Goal: Transaction & Acquisition: Purchase product/service

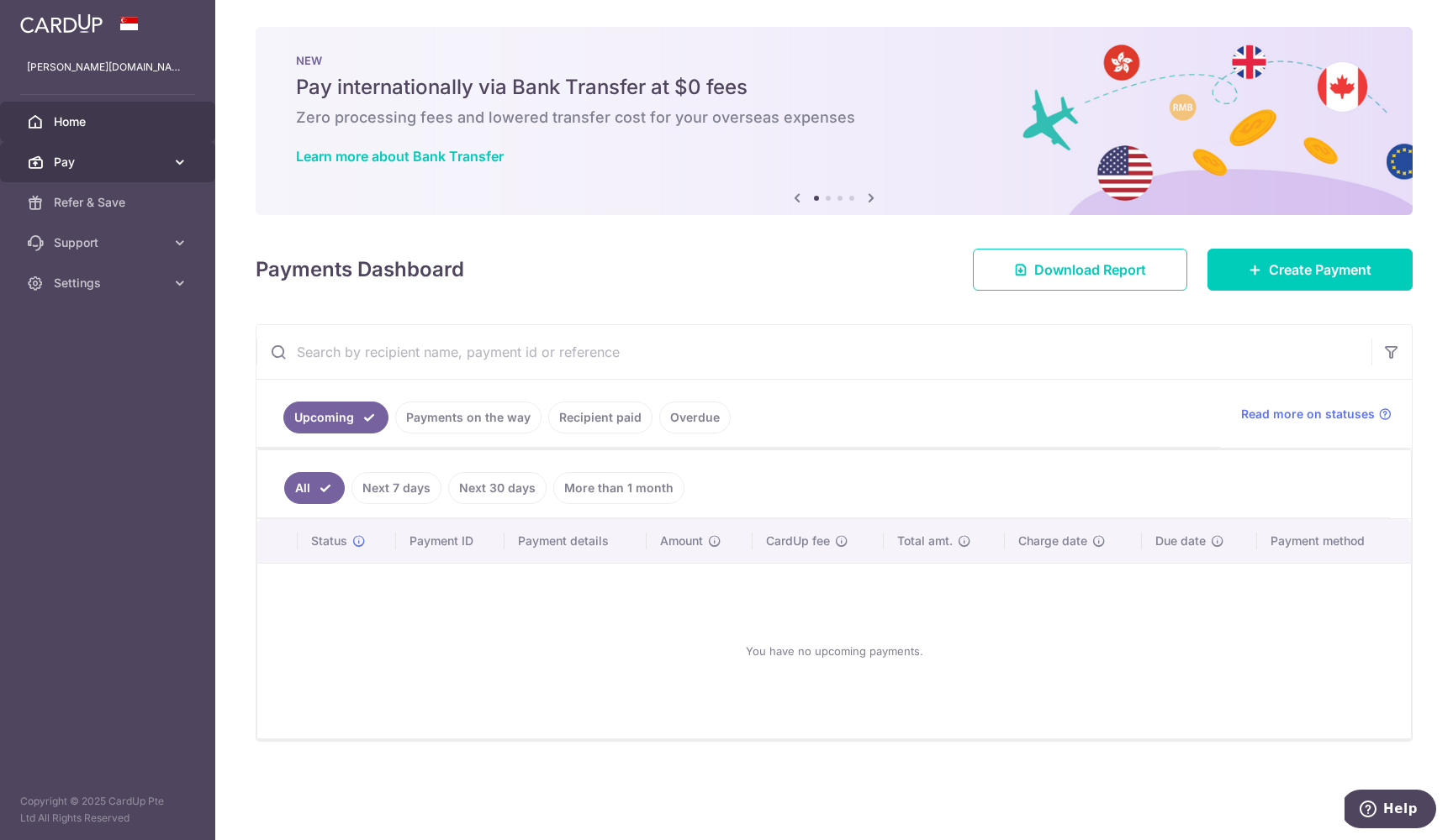
click at [159, 168] on span "Pay" at bounding box center [109, 161] width 111 height 17
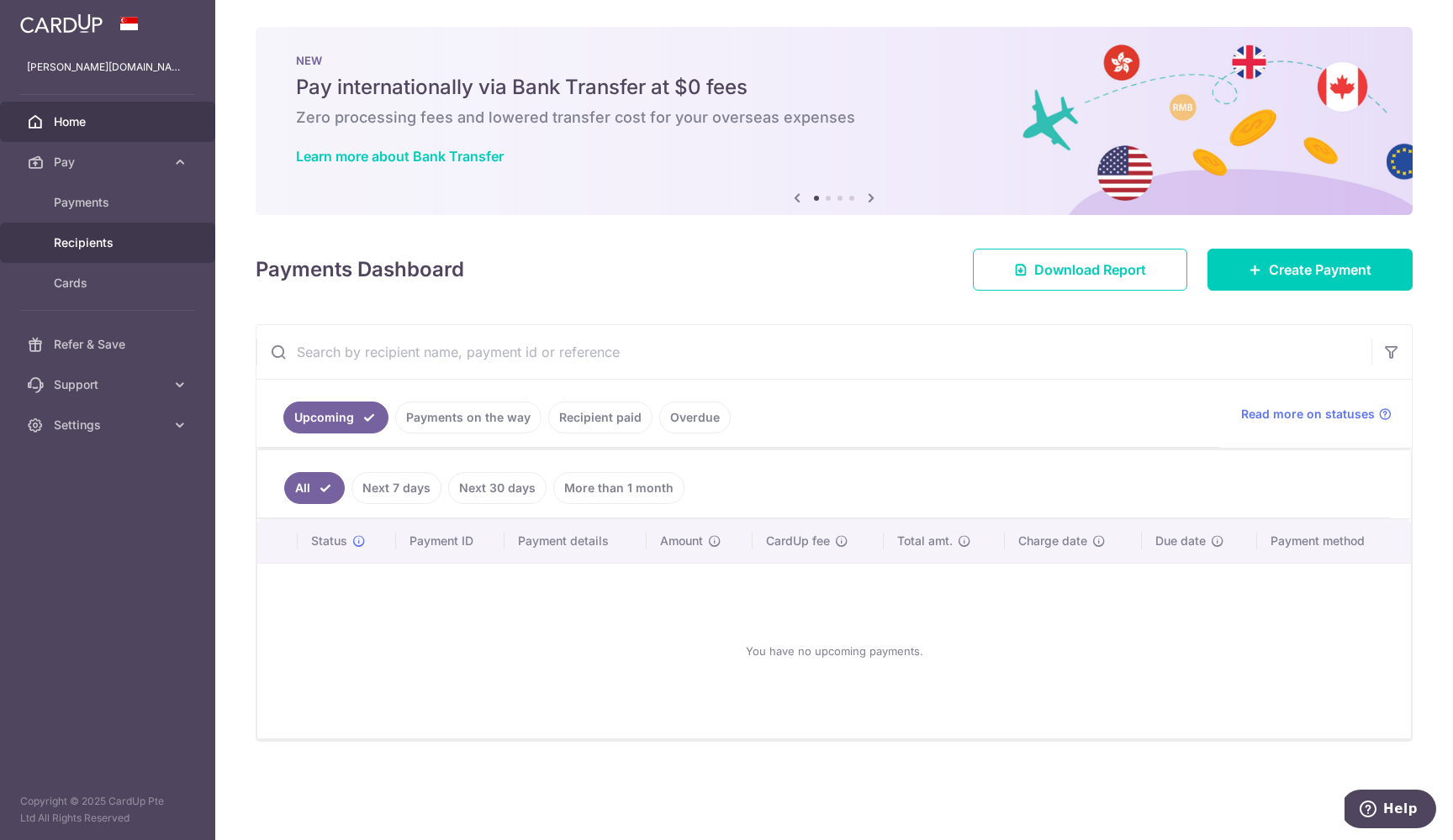
click at [114, 240] on span "Recipients" at bounding box center [109, 242] width 111 height 17
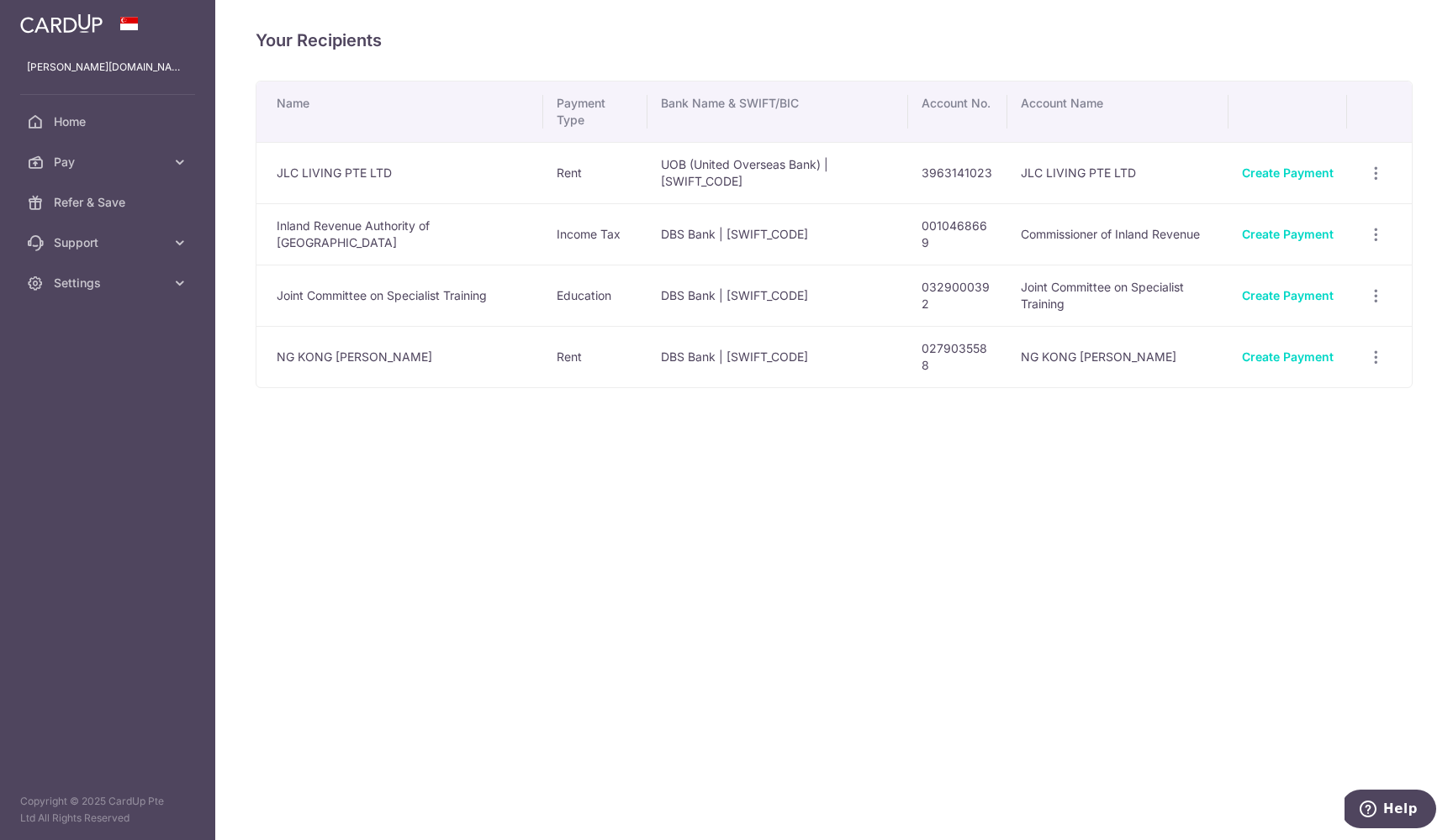
click at [353, 235] on td "Inland Revenue Authority of Singapore" at bounding box center [399, 233] width 287 height 61
click at [121, 153] on span "Pay" at bounding box center [109, 161] width 111 height 17
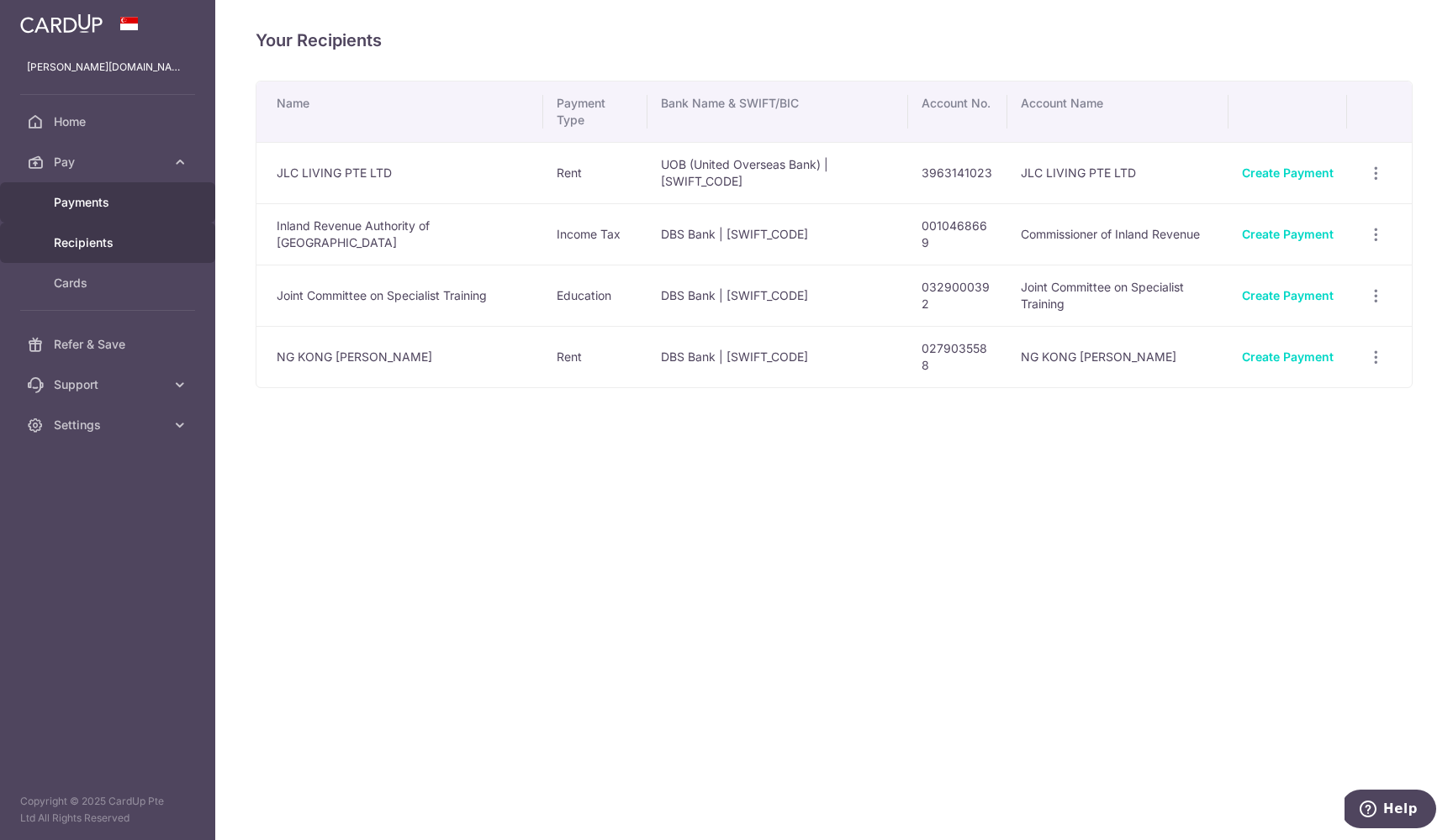
click at [112, 201] on span "Payments" at bounding box center [109, 202] width 111 height 17
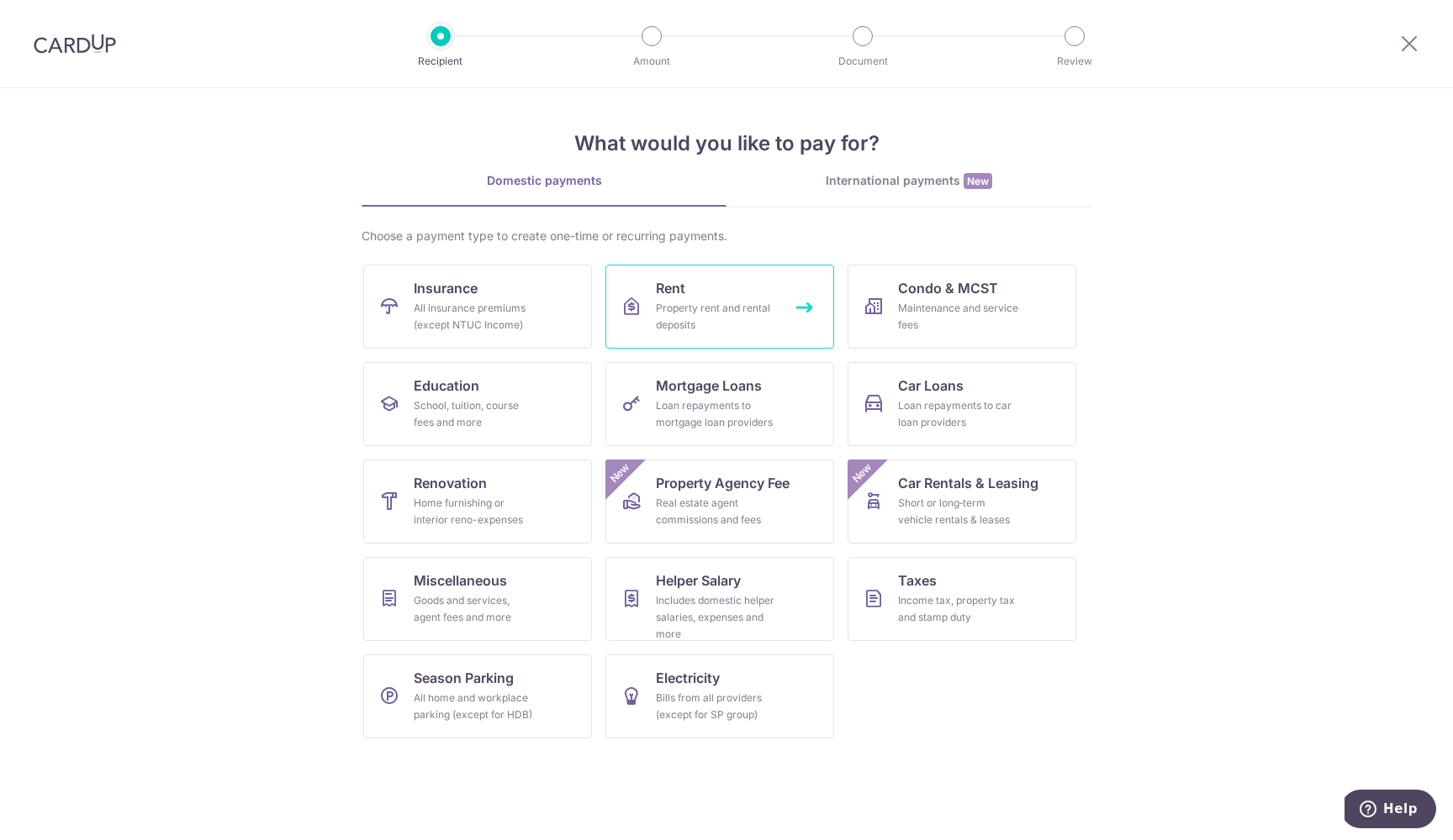
click at [738, 316] on div "Property rent and rental deposits" at bounding box center [716, 317] width 121 height 34
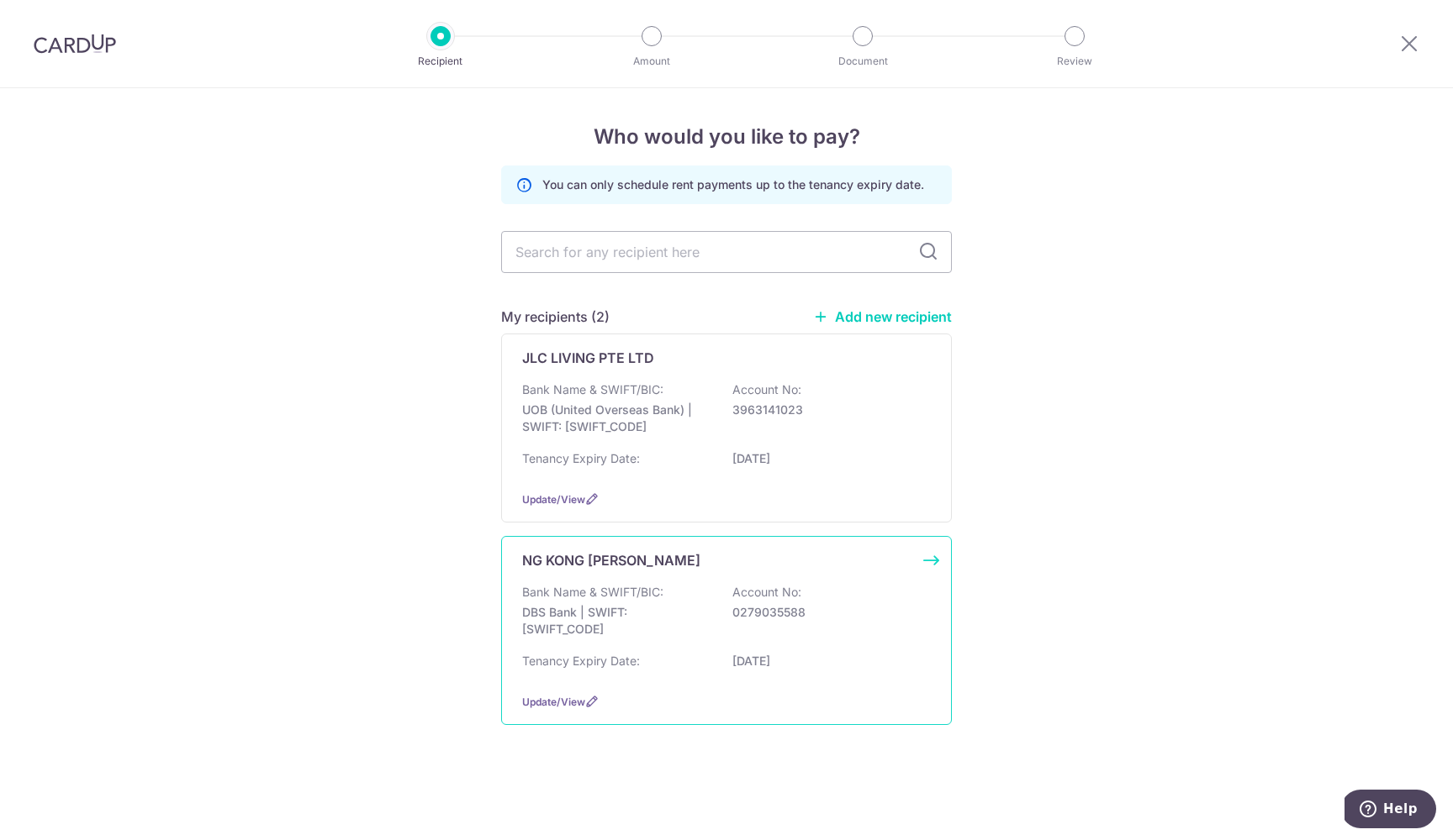
click at [682, 618] on p "DBS Bank | SWIFT: [SWIFT_CODE]" at bounding box center [616, 621] width 188 height 34
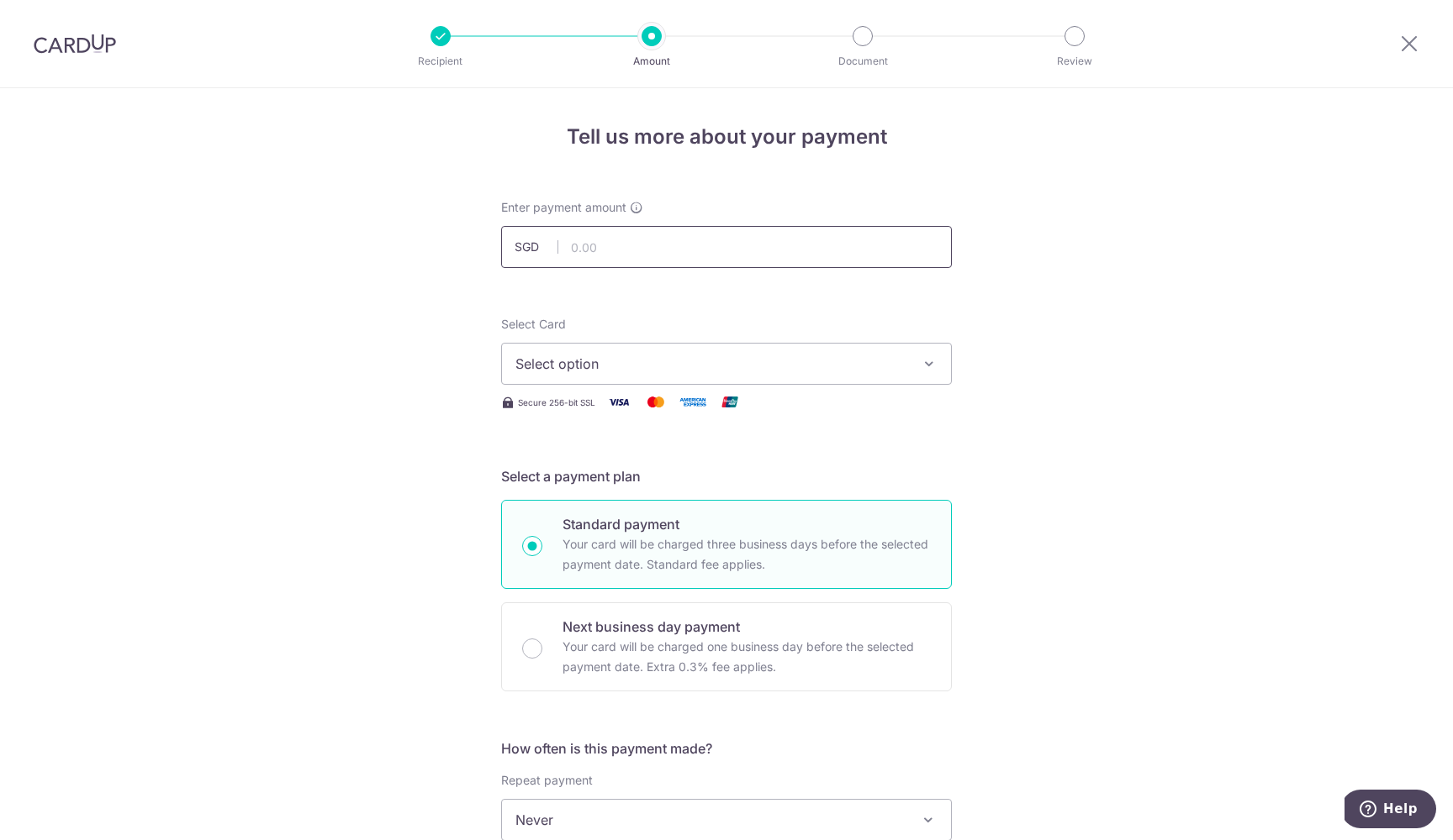
click at [713, 247] on input "text" at bounding box center [726, 247] width 451 height 42
type input "2,150.00"
click at [1083, 326] on div "Tell us more about your payment Enter payment amount SGD 2,150.00 2150.00 Selec…" at bounding box center [726, 849] width 1453 height 1521
click at [923, 371] on icon "button" at bounding box center [929, 363] width 17 height 17
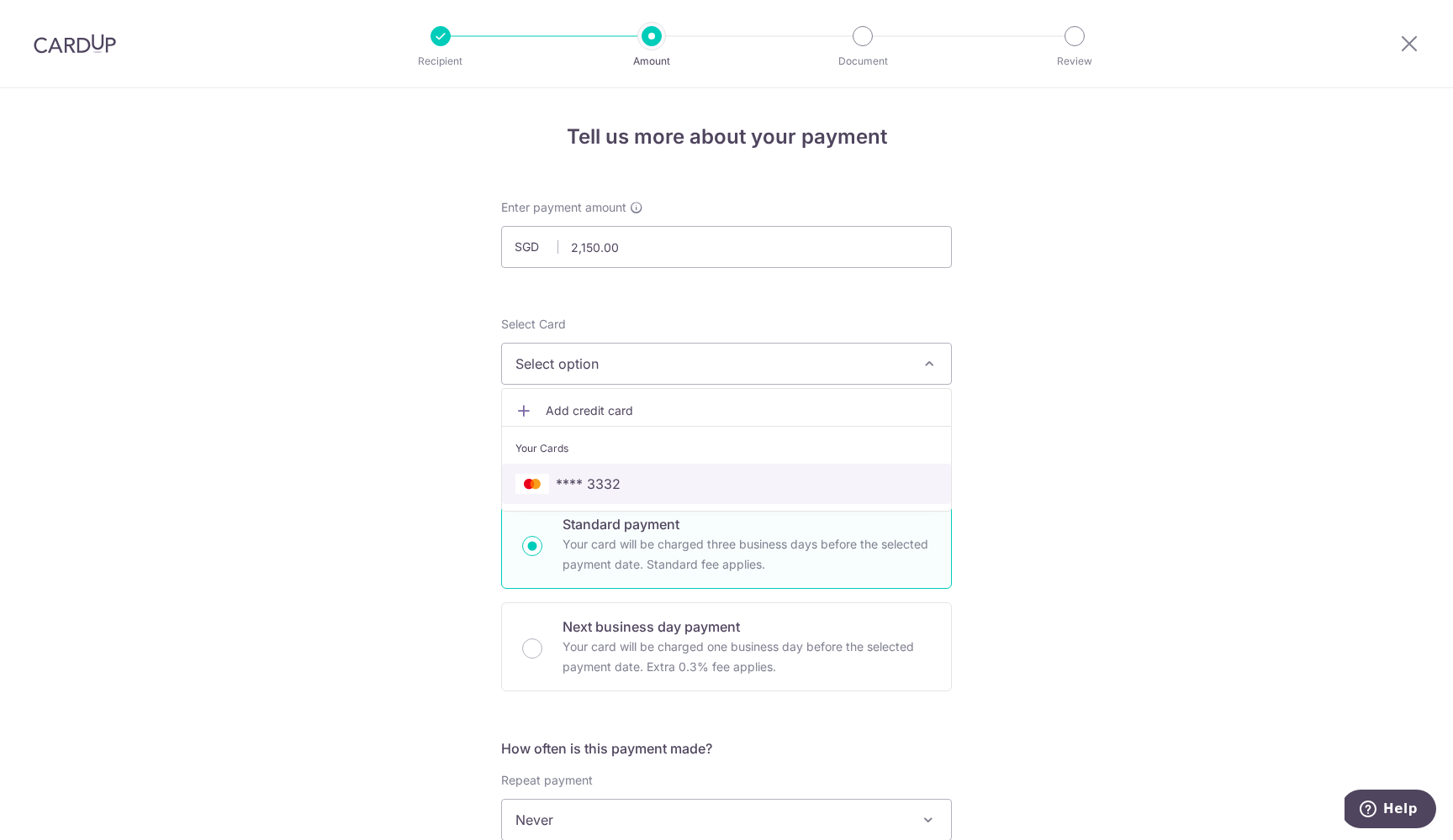
click at [586, 490] on span "**** 3332" at bounding box center [588, 484] width 65 height 20
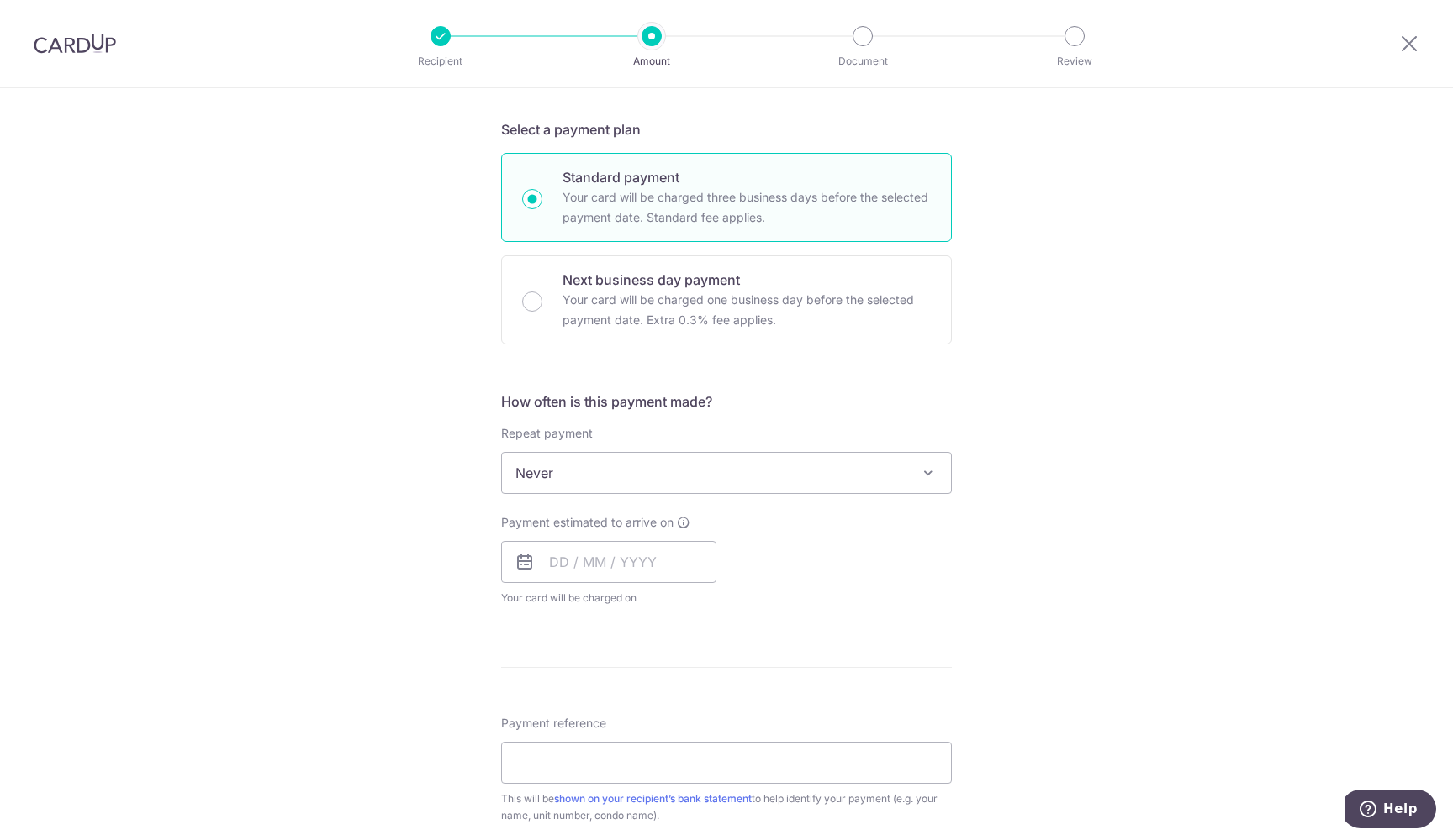
scroll to position [366, 0]
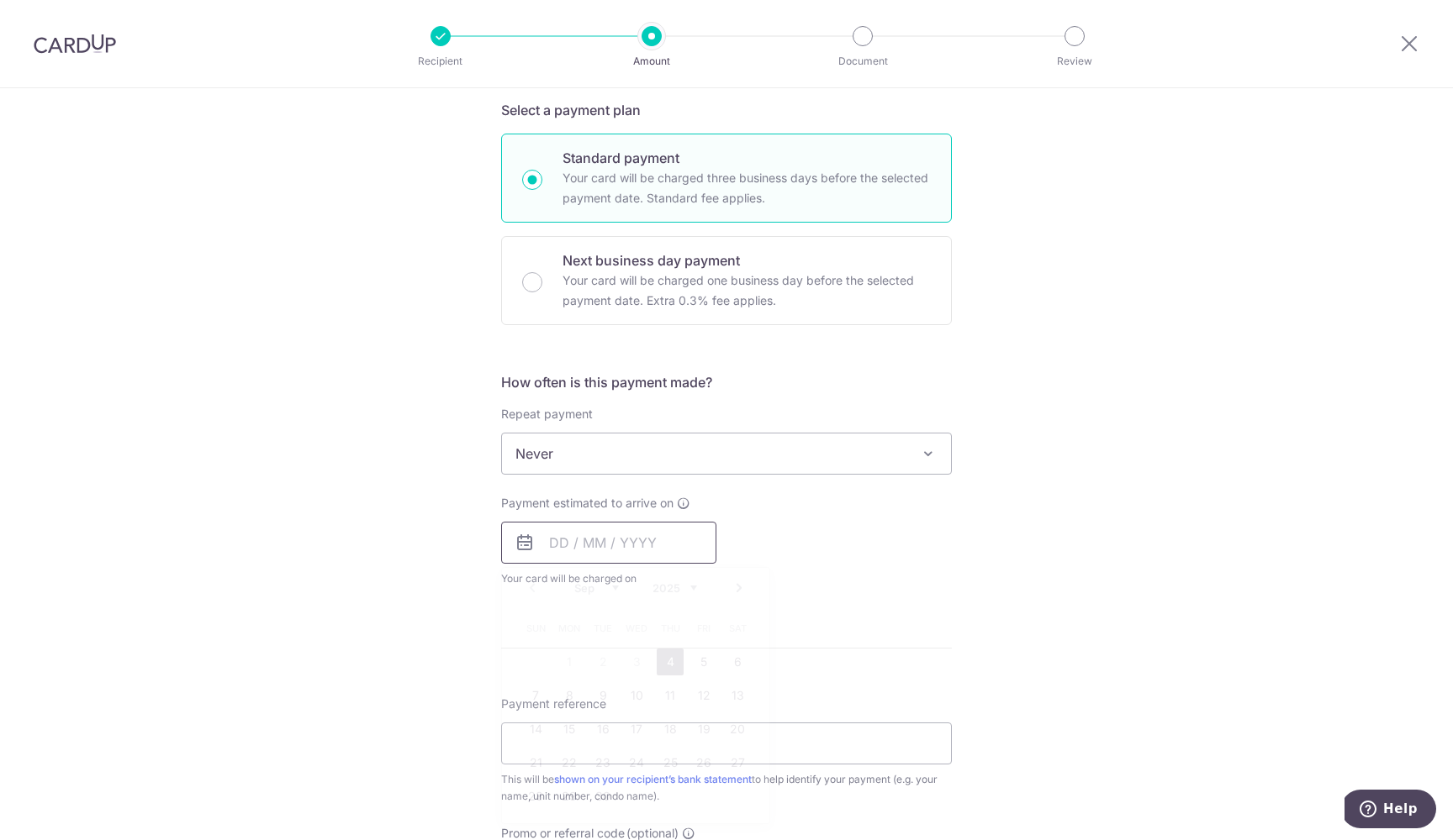
click at [553, 543] on input "text" at bounding box center [609, 542] width 216 height 42
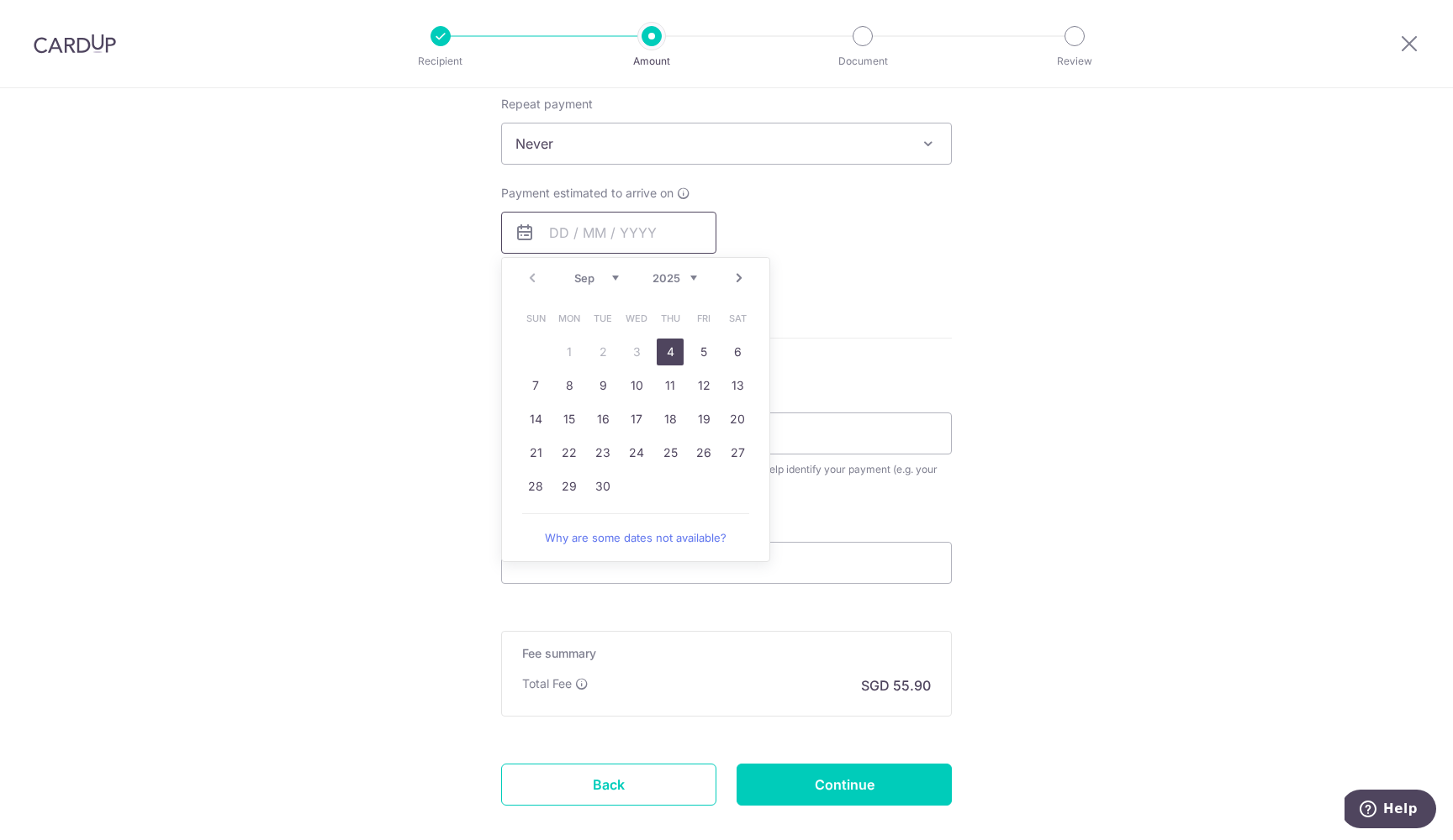
scroll to position [680, 0]
click at [671, 453] on link "25" at bounding box center [670, 450] width 27 height 27
type input "[DATE]"
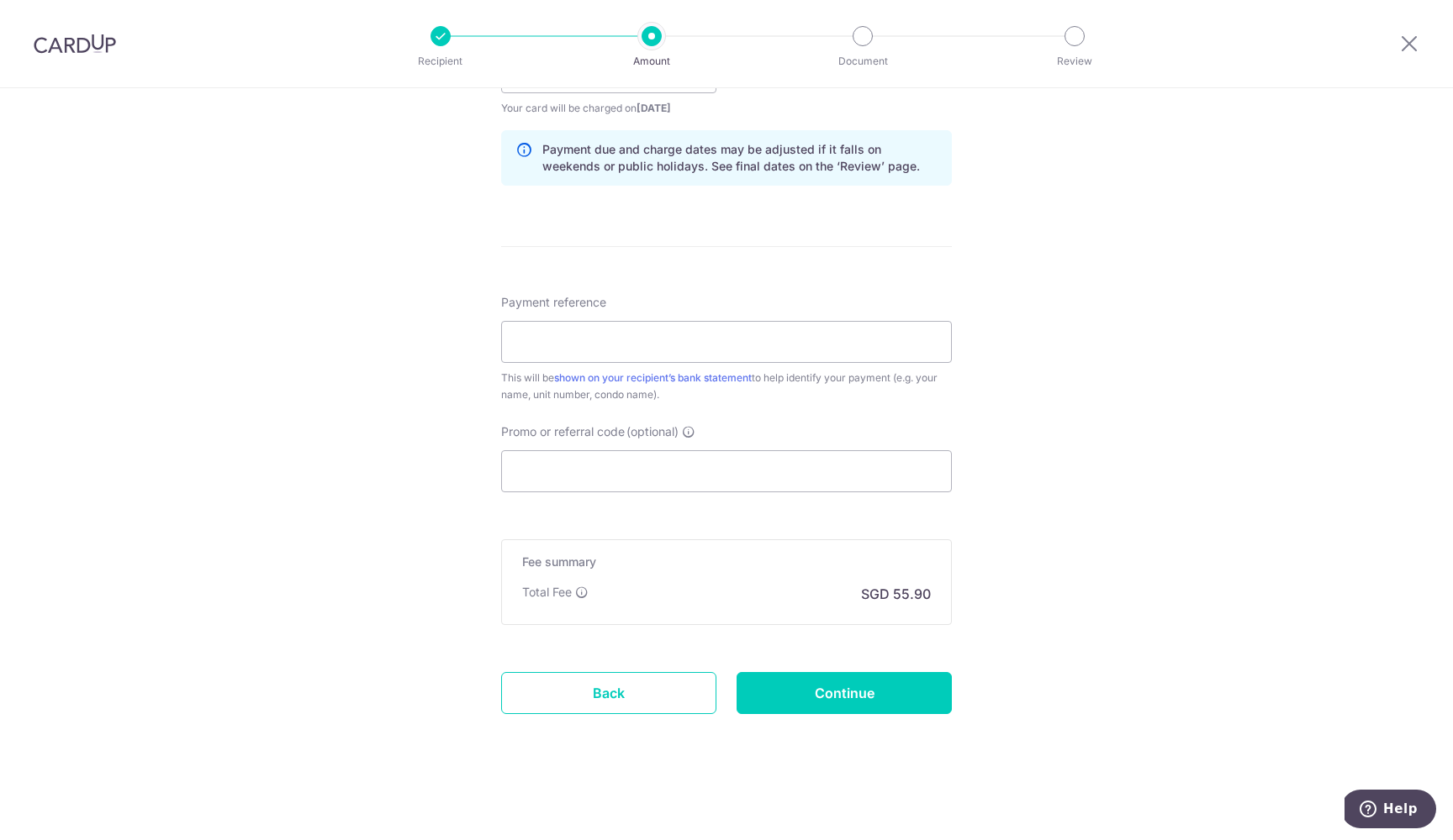
scroll to position [837, 0]
click at [776, 488] on input "Promo or referral code (optional)" at bounding box center [726, 471] width 451 height 42
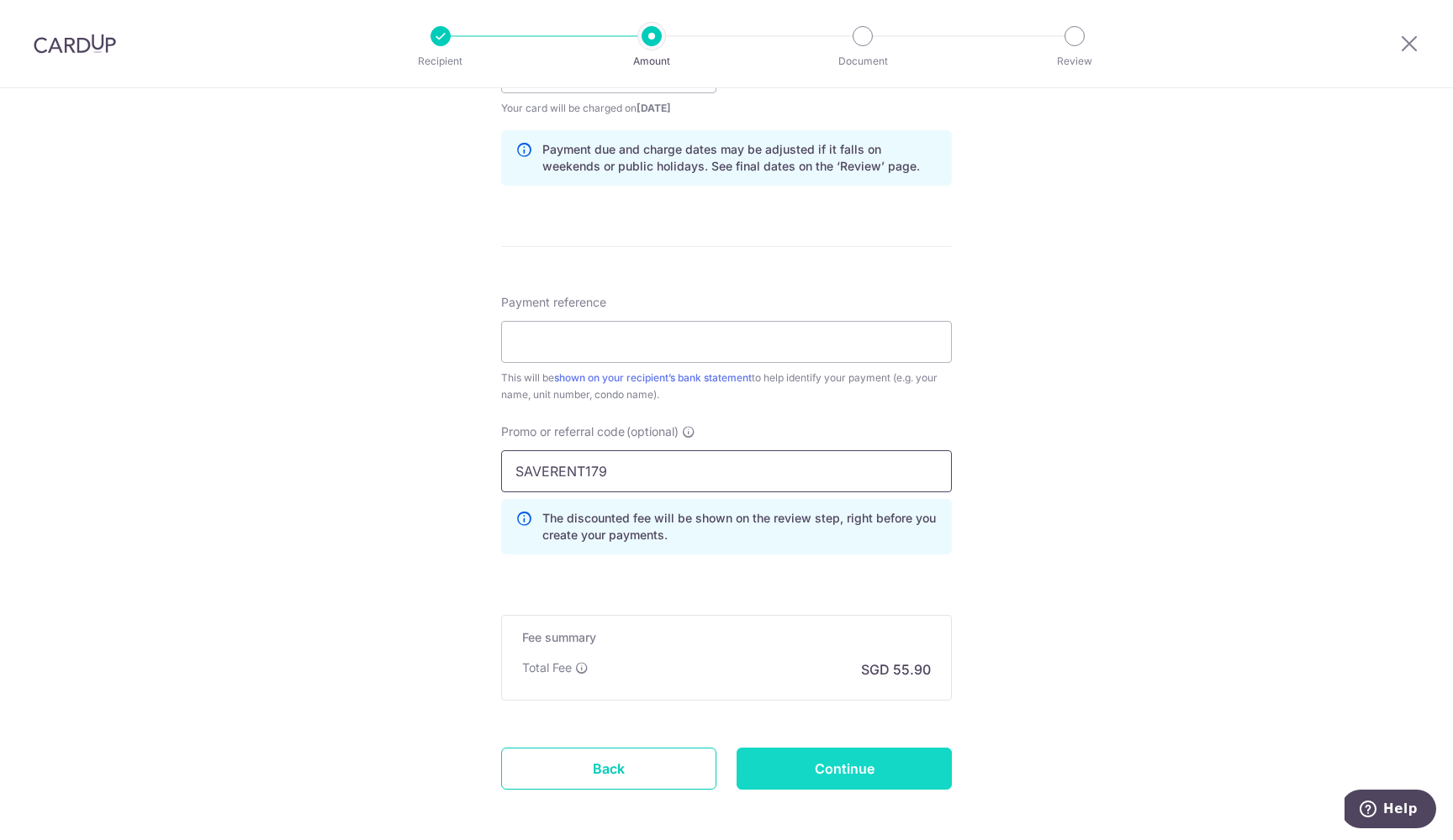
type input "SAVERENT179"
click at [803, 756] on input "Continue" at bounding box center [844, 768] width 216 height 42
type input "Create Schedule"
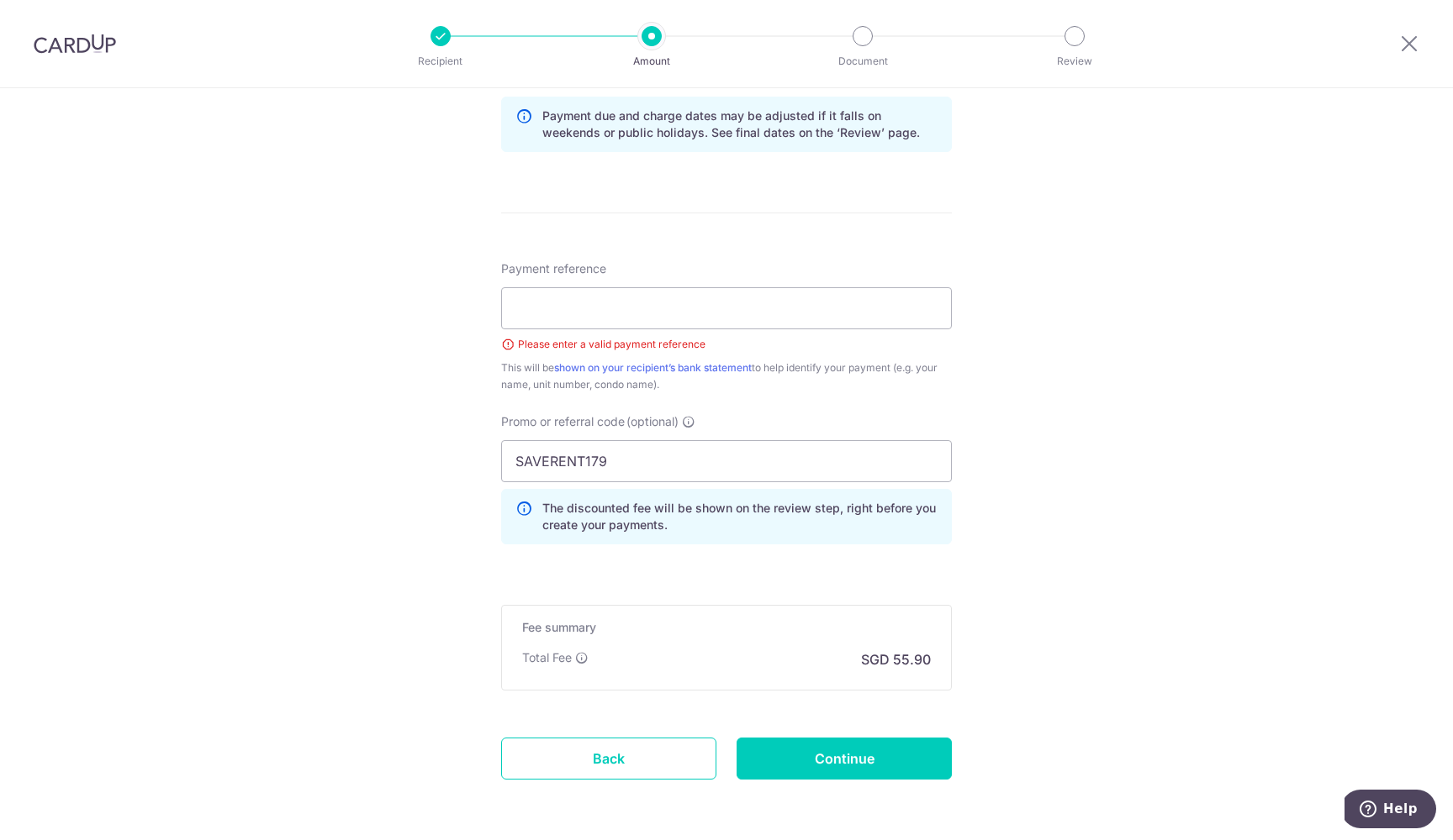
scroll to position [868, 0]
click at [634, 307] on input "Payment reference" at bounding box center [726, 311] width 451 height 42
click at [542, 309] on input "Payment reference" at bounding box center [726, 311] width 451 height 42
type input "R"
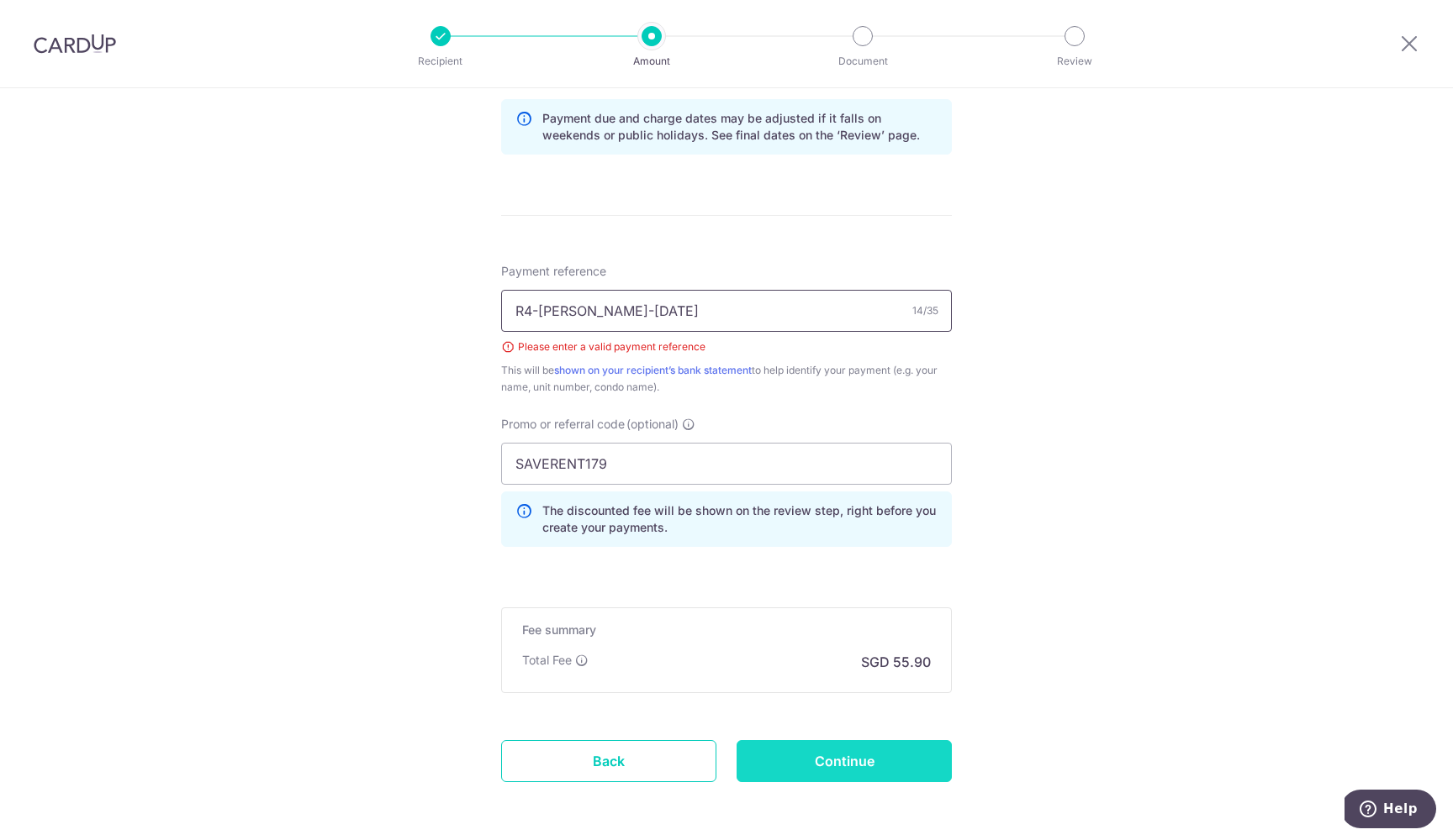
type input "R4-David-Oct25"
click at [877, 773] on input "Continue" at bounding box center [844, 760] width 216 height 42
type input "Create Schedule"
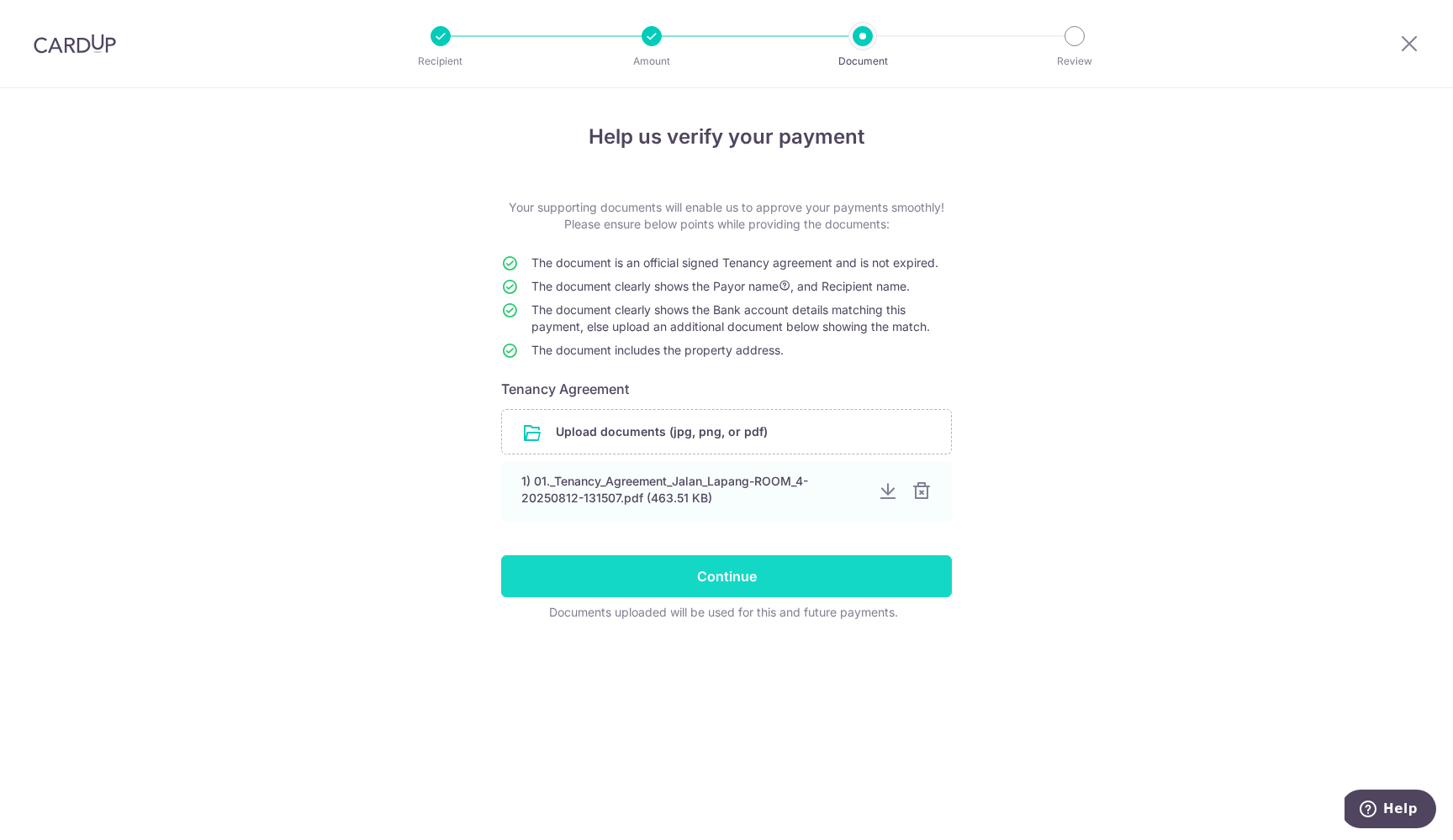
click at [813, 574] on input "Continue" at bounding box center [726, 576] width 451 height 42
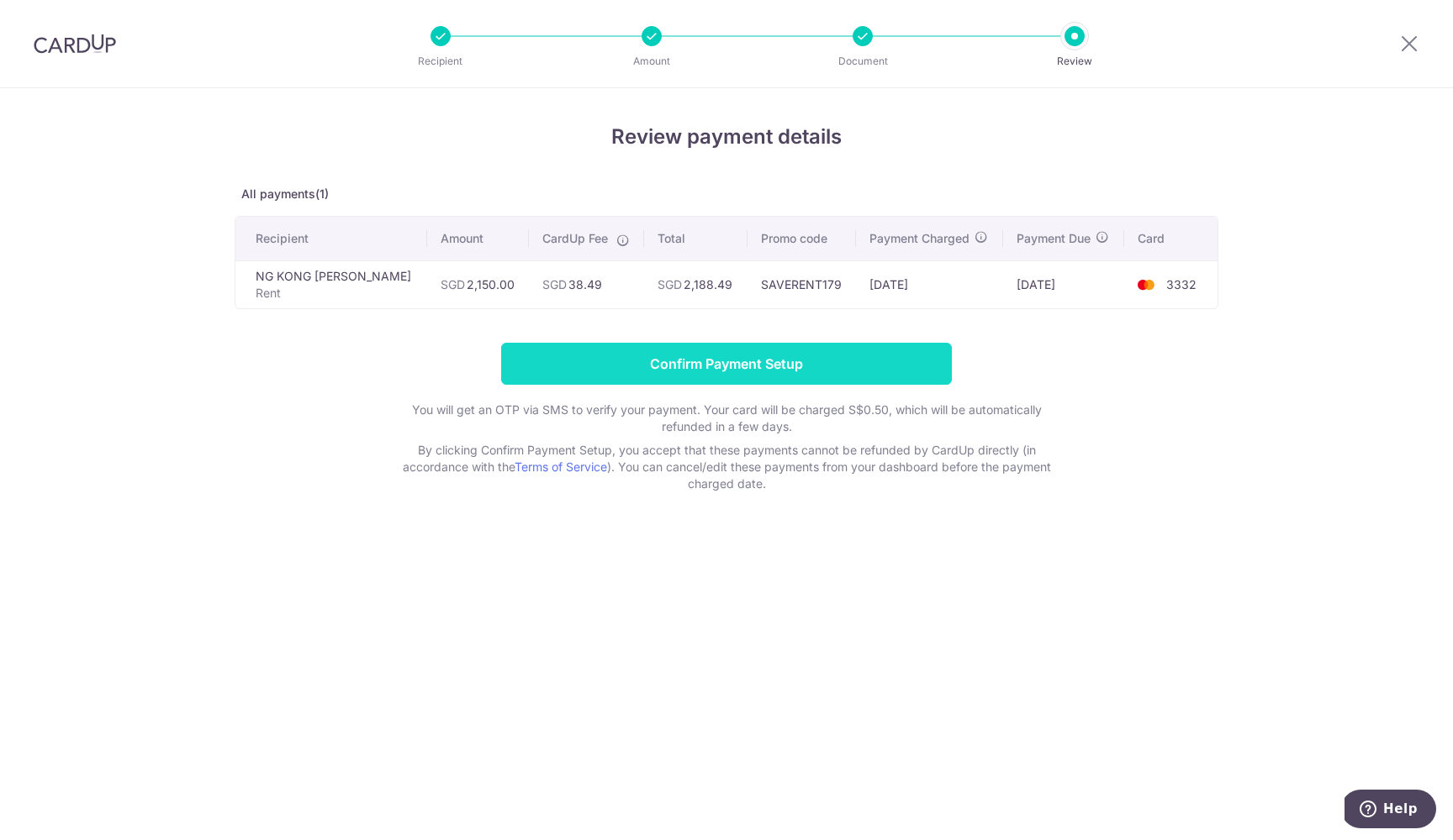
click at [823, 372] on input "Confirm Payment Setup" at bounding box center [726, 363] width 451 height 42
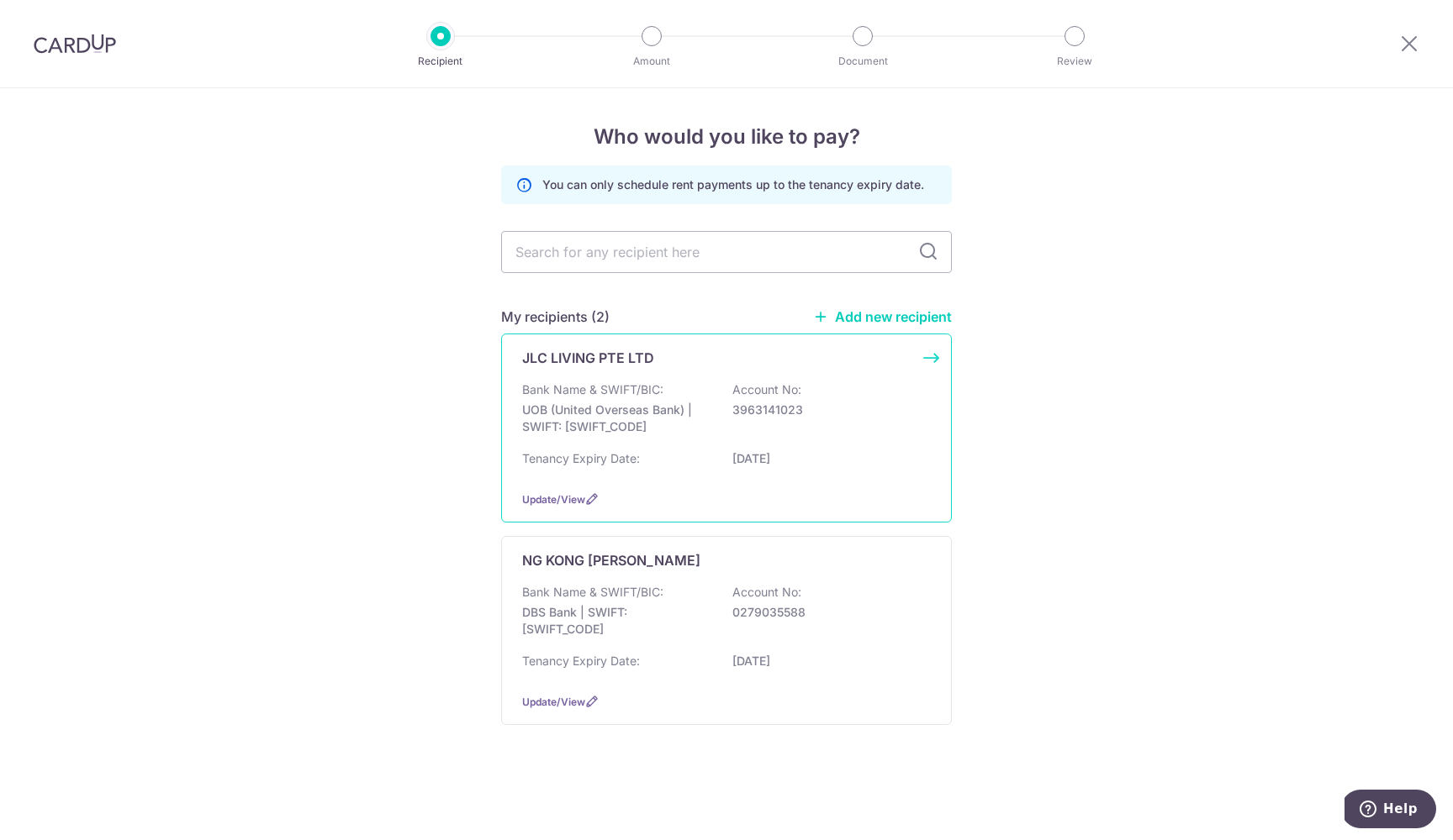
click at [697, 428] on p "UOB (United Overseas Bank) | SWIFT: [SWIFT_CODE]" at bounding box center [616, 419] width 188 height 34
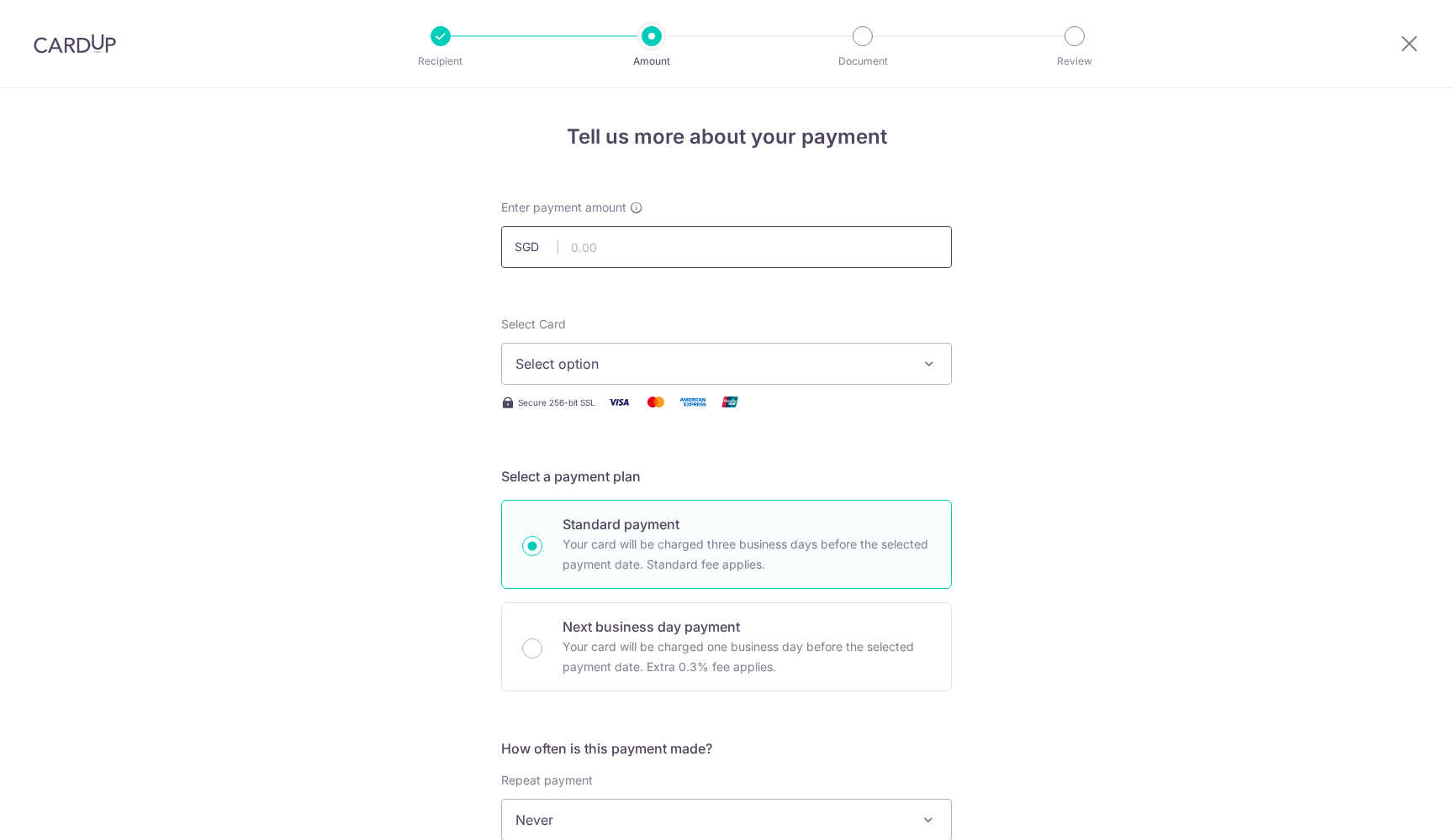
click at [649, 246] on input "text" at bounding box center [726, 247] width 451 height 42
type input "1,700.00"
click at [893, 377] on button "Select option" at bounding box center [726, 363] width 451 height 42
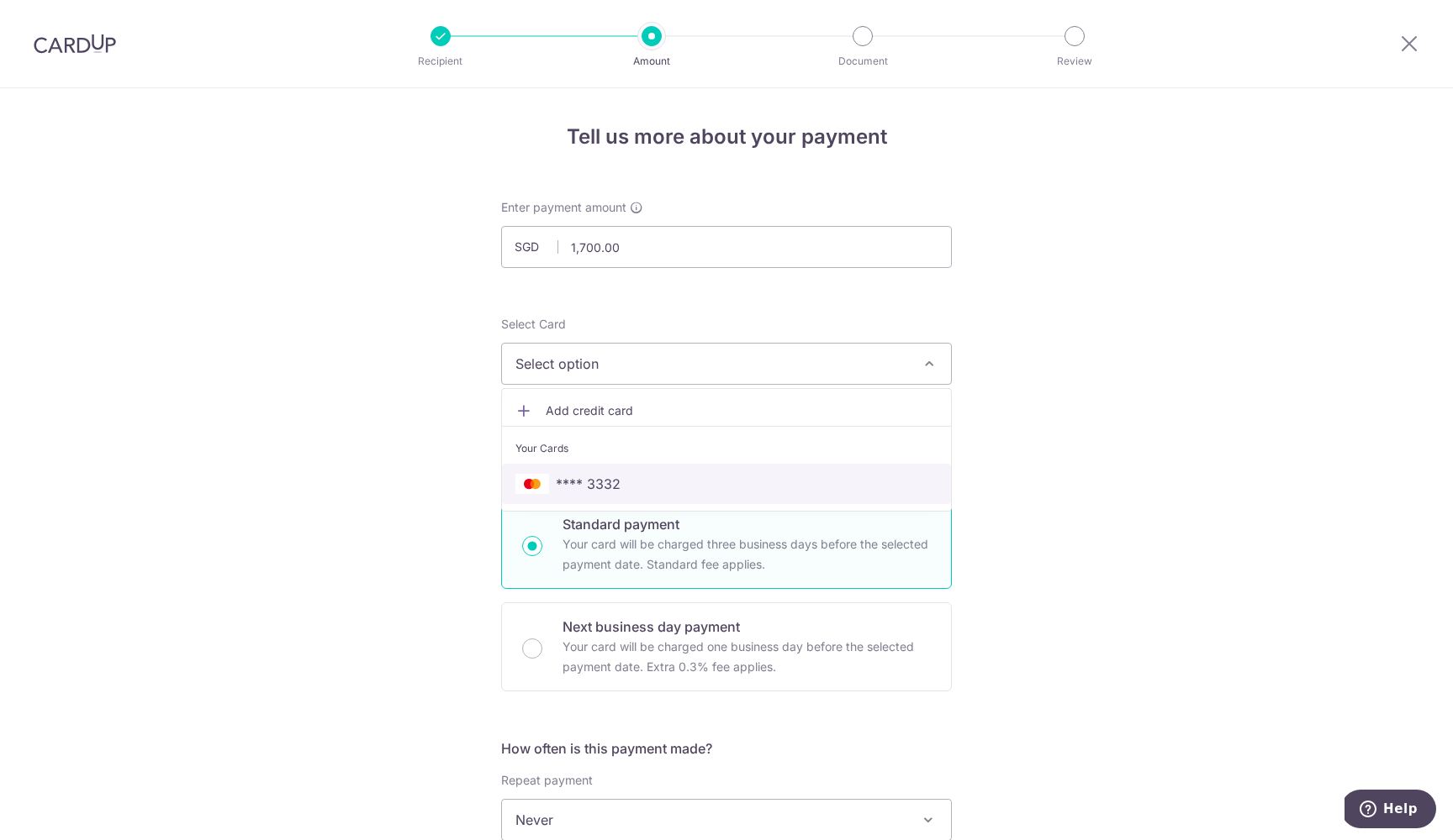
click at [640, 486] on span "**** 3332" at bounding box center [726, 484] width 422 height 20
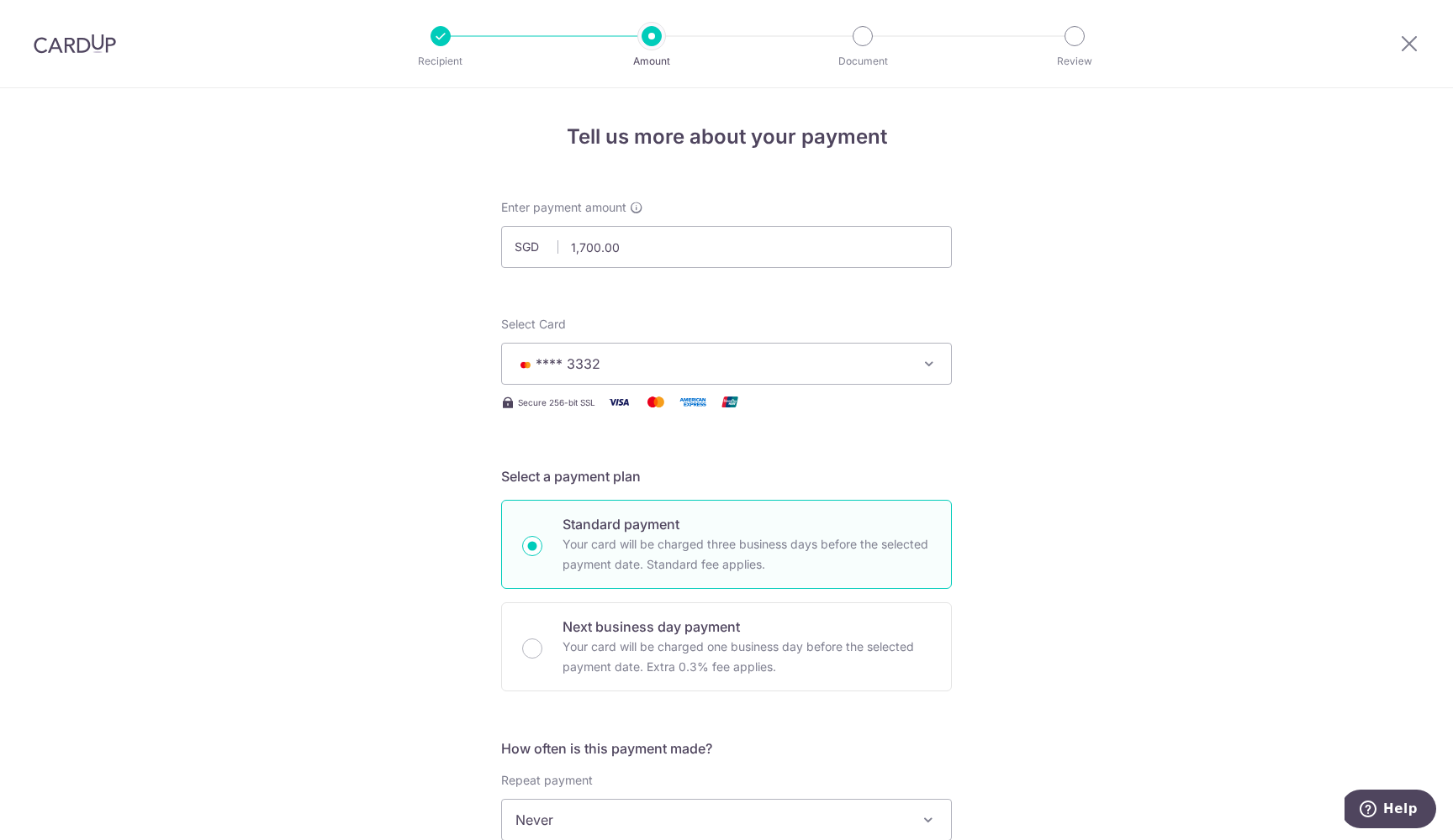
click at [1009, 472] on div "Tell us more about your payment Enter payment amount SGD 1,700.00 1700.00 Selec…" at bounding box center [726, 849] width 1453 height 1521
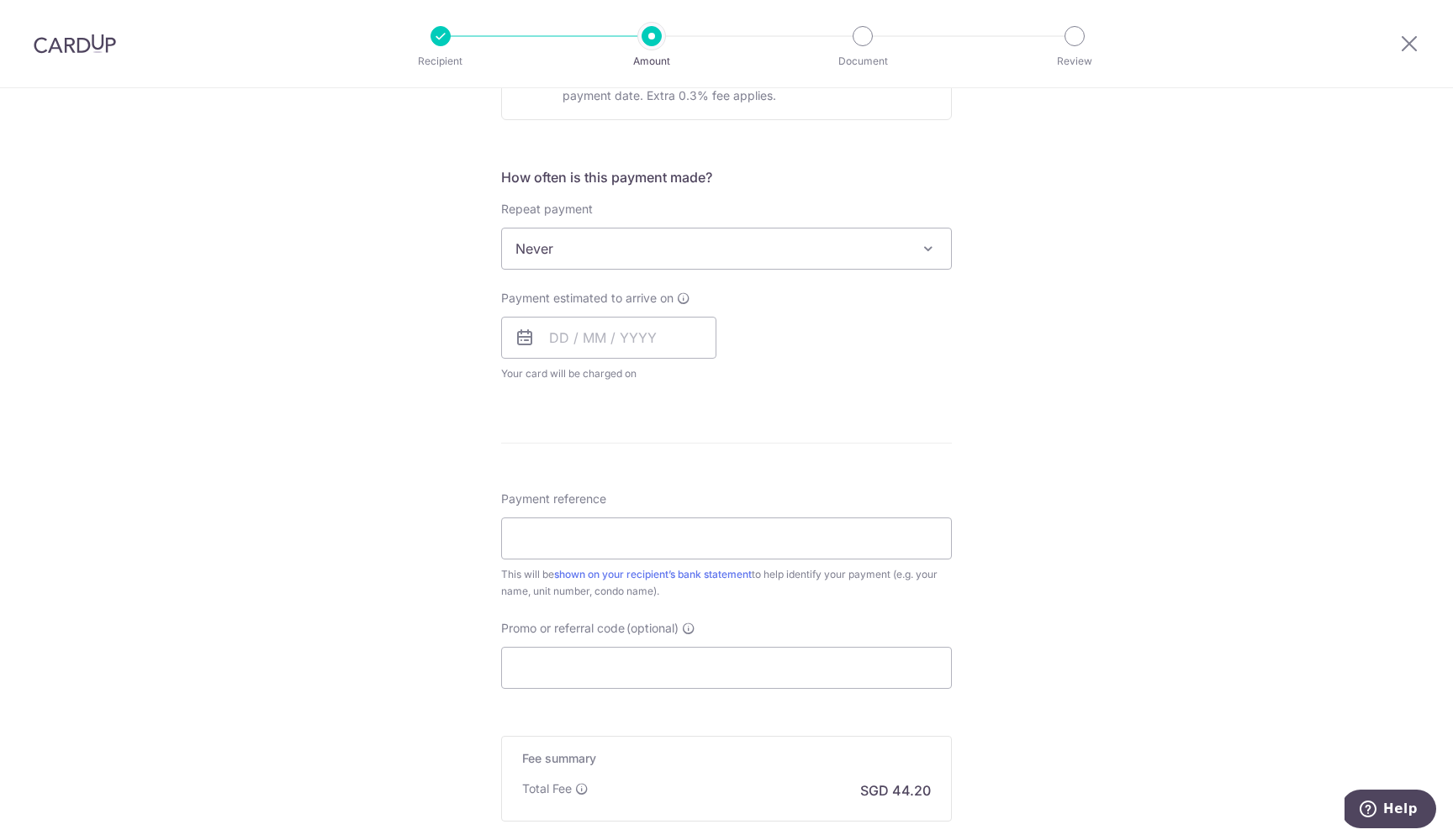
scroll to position [565, 0]
click at [595, 662] on input "Promo or referral code (optional)" at bounding box center [726, 673] width 451 height 42
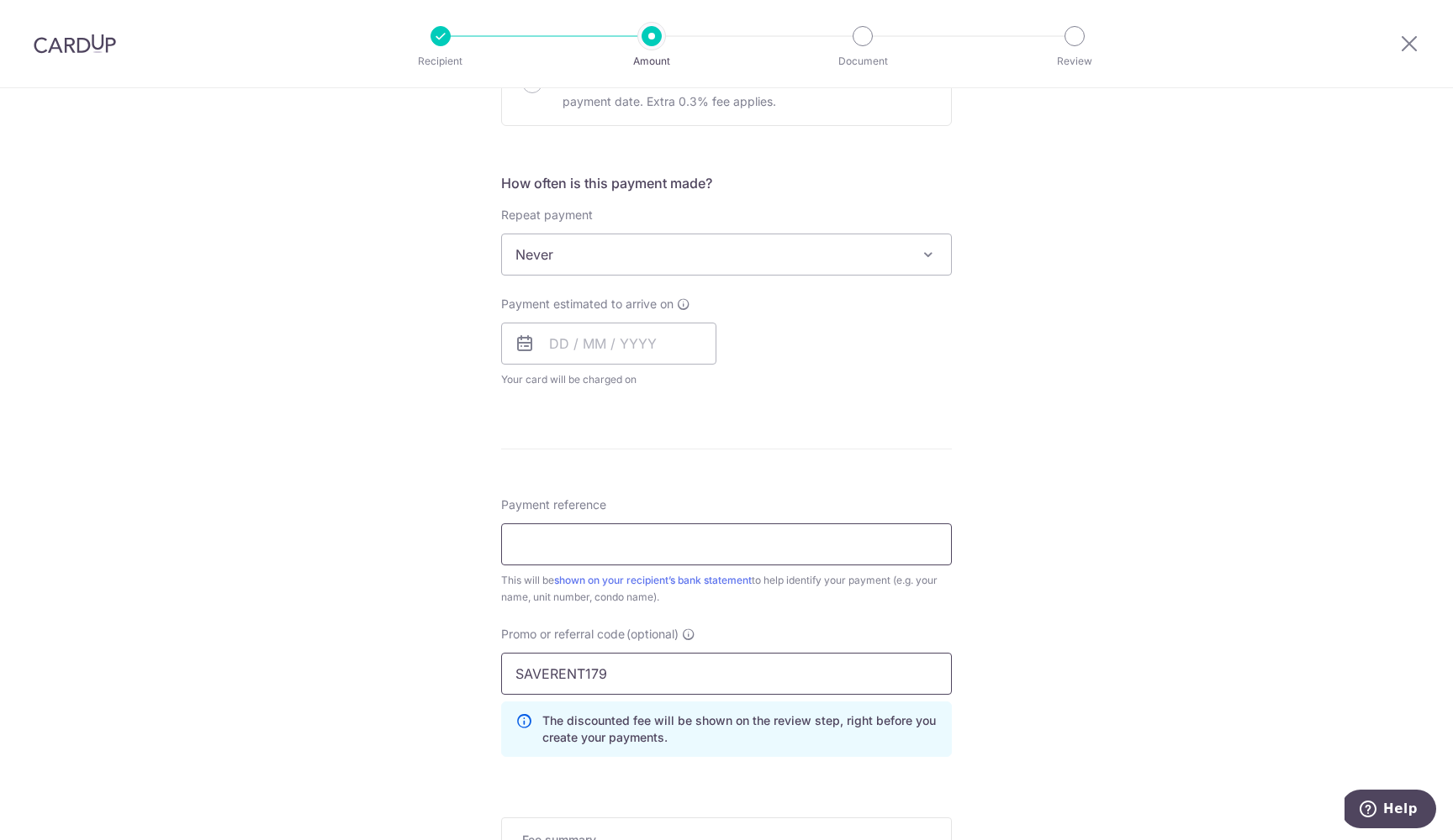
type input "SAVERENT179"
click at [555, 535] on input "Payment reference" at bounding box center [726, 544] width 451 height 42
click at [640, 534] on input "EMG0814-R3 [PERSON_NAME] [DATE] Rental" at bounding box center [726, 544] width 451 height 42
click at [661, 549] on input "EMG0814-R3 [PERSON_NAME] [DATE] Rental" at bounding box center [726, 544] width 451 height 42
type input "EMG0814-R3 [PERSON_NAME] [DATE] Rental"
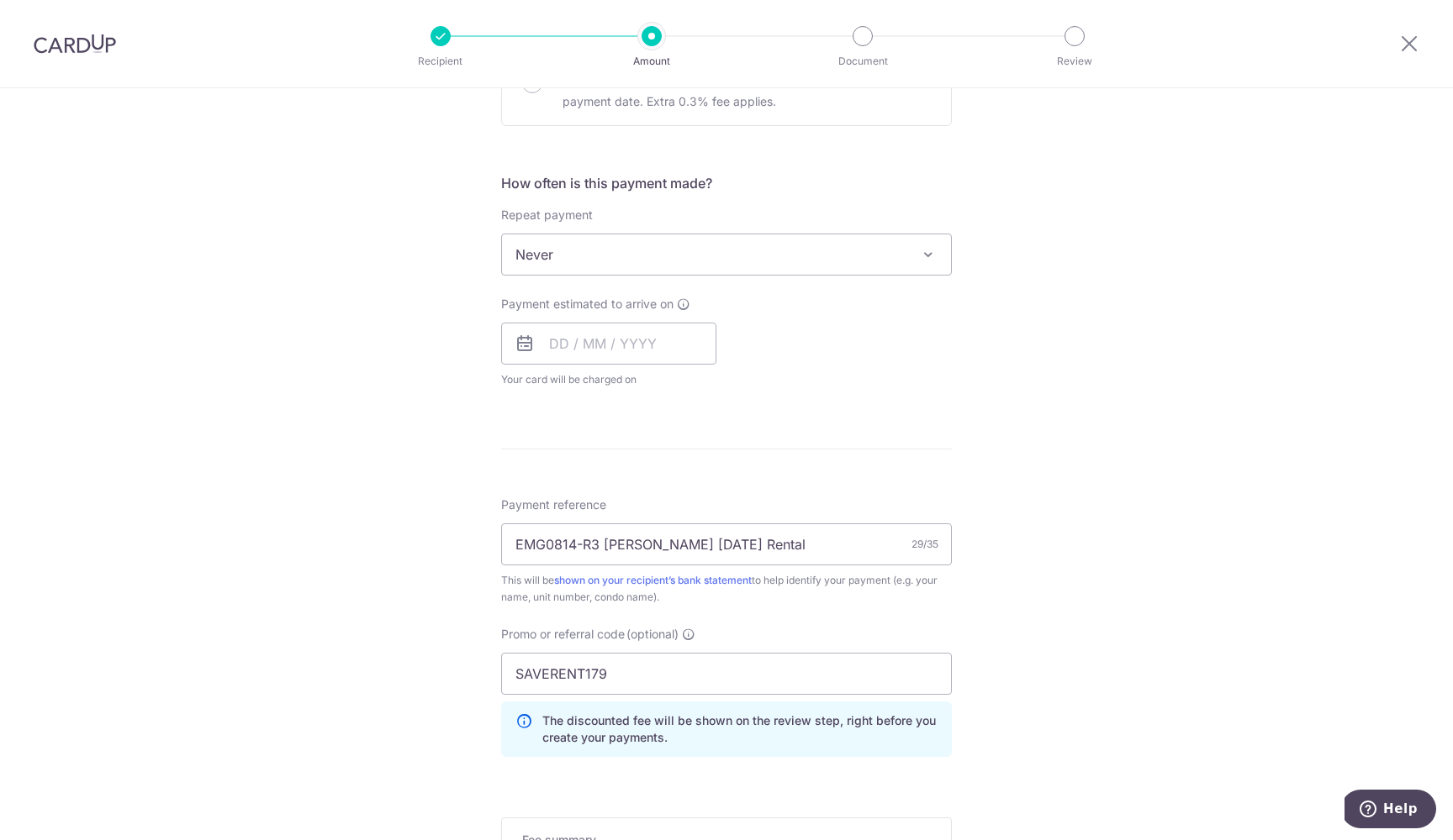
click at [895, 425] on form "Enter payment amount SGD 1,700.00 1700.00 Select Card **** 3332 Add credit card…" at bounding box center [726, 337] width 451 height 1406
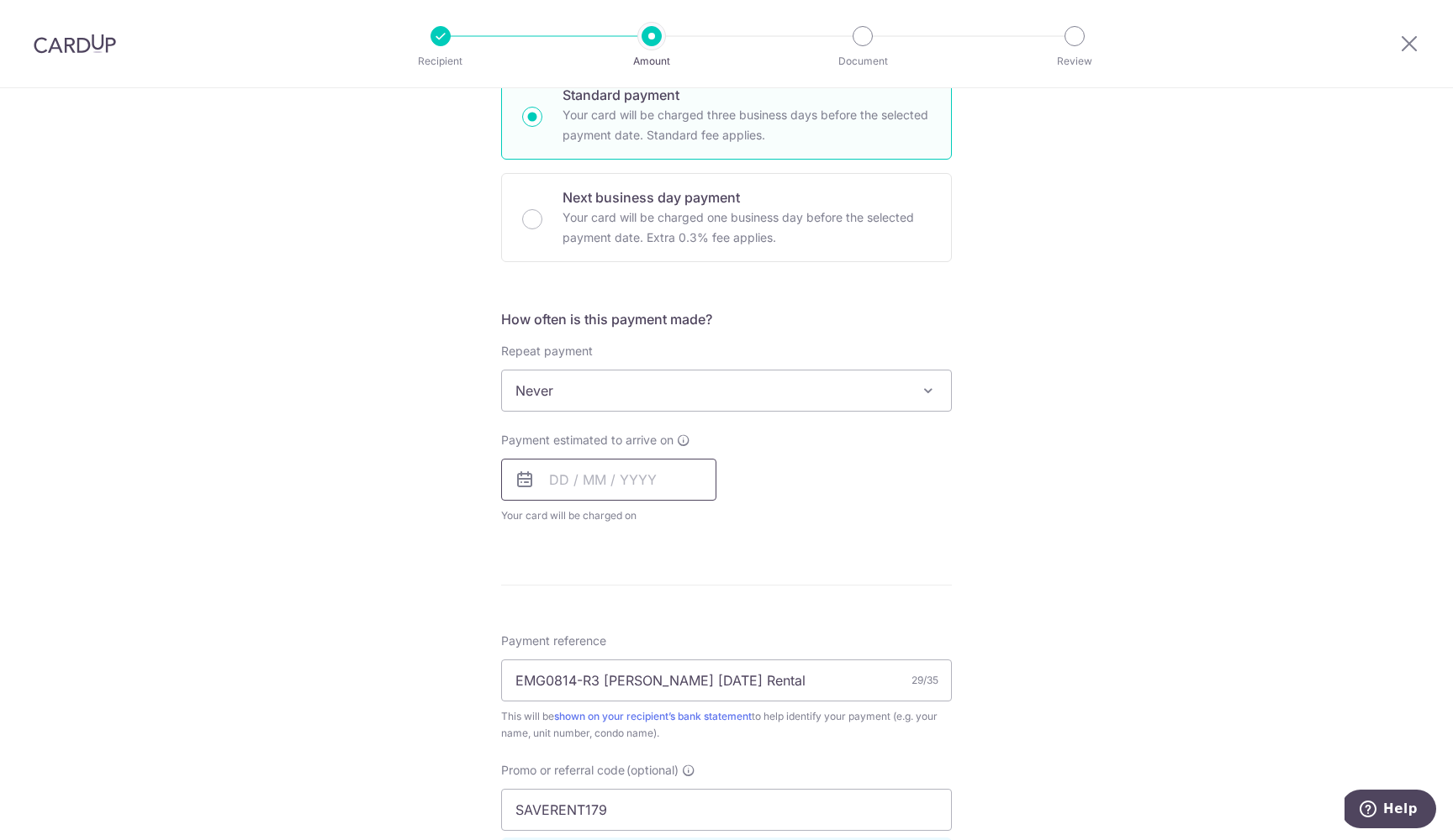
scroll to position [424, 0]
click at [553, 486] on input "text" at bounding box center [609, 485] width 216 height 42
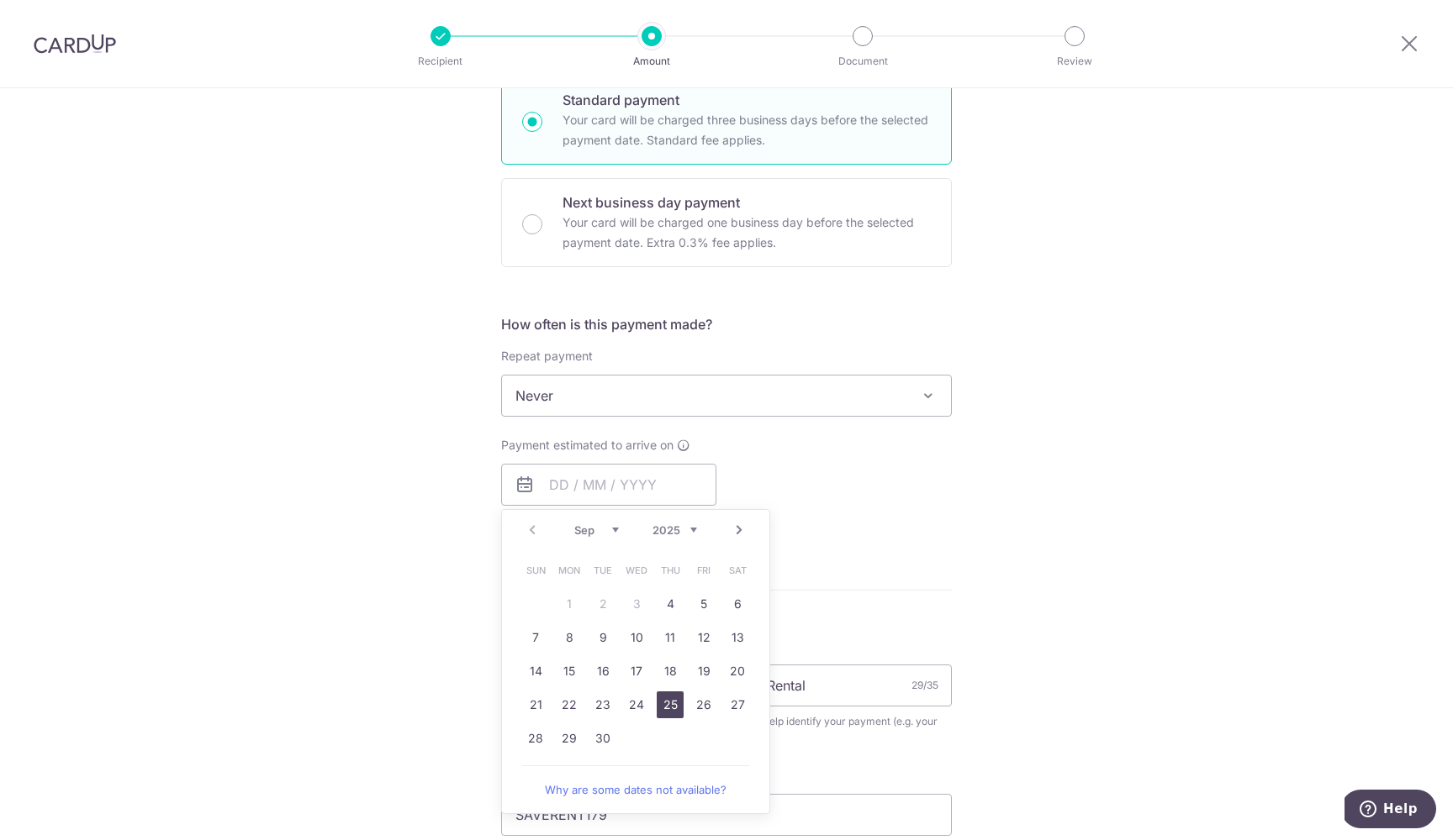
click at [665, 708] on link "25" at bounding box center [670, 705] width 27 height 27
type input "[DATE]"
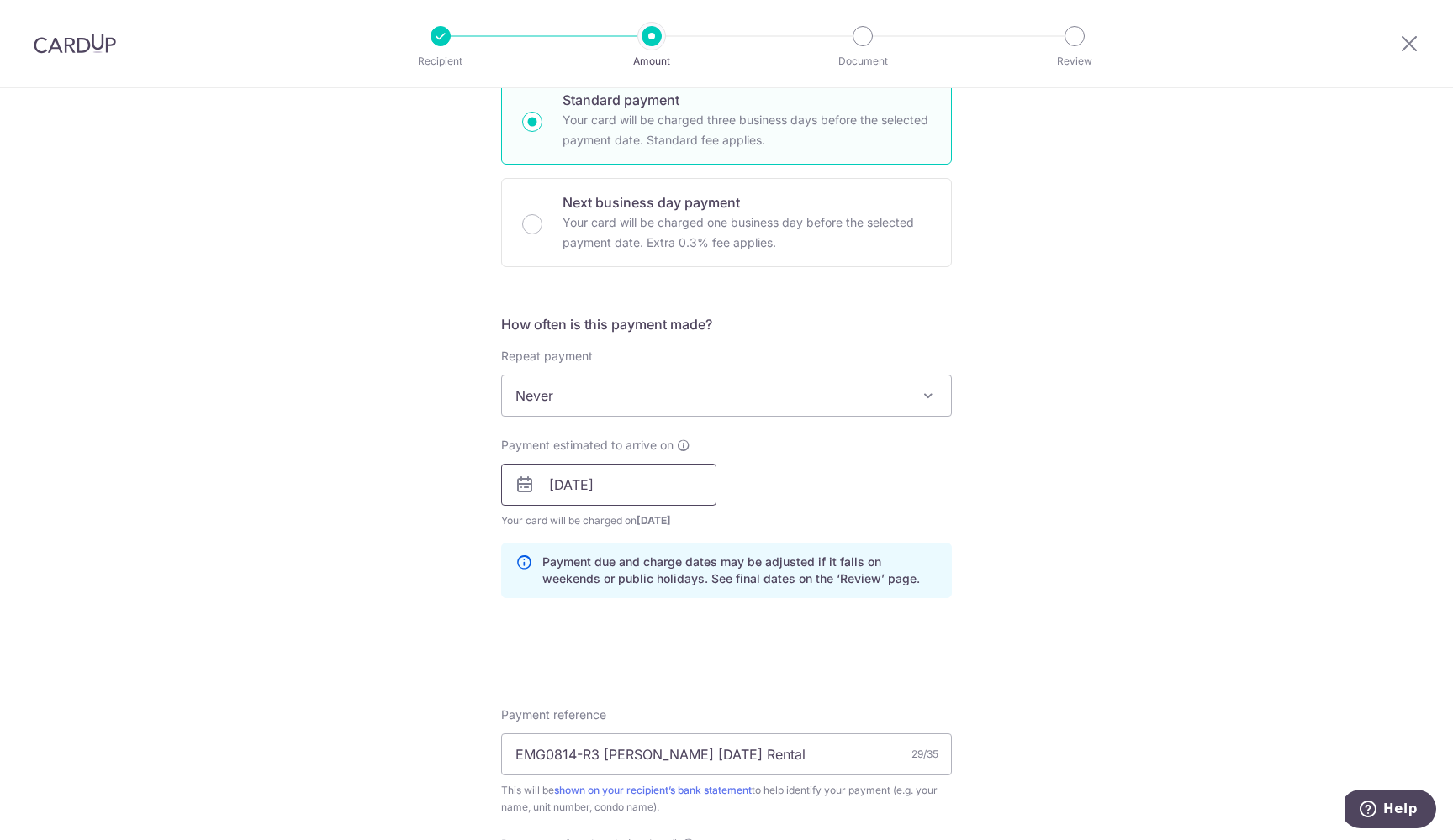
click at [649, 475] on input "[DATE]" at bounding box center [609, 485] width 216 height 42
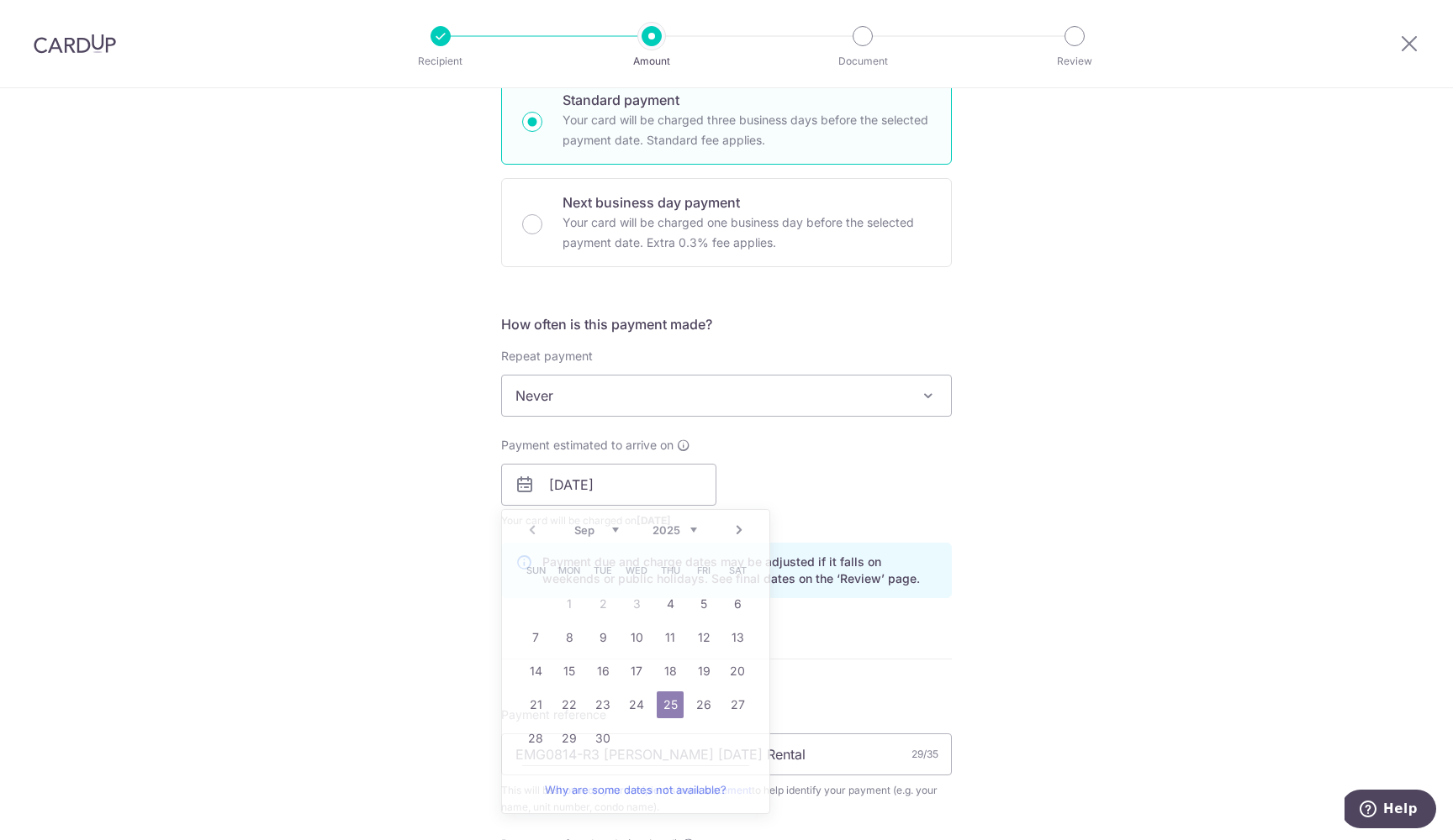
click at [842, 470] on div "Payment estimated to arrive on [DATE] Prev Next Sep Oct Nov [DATE] 2026 2027 20…" at bounding box center [726, 483] width 471 height 92
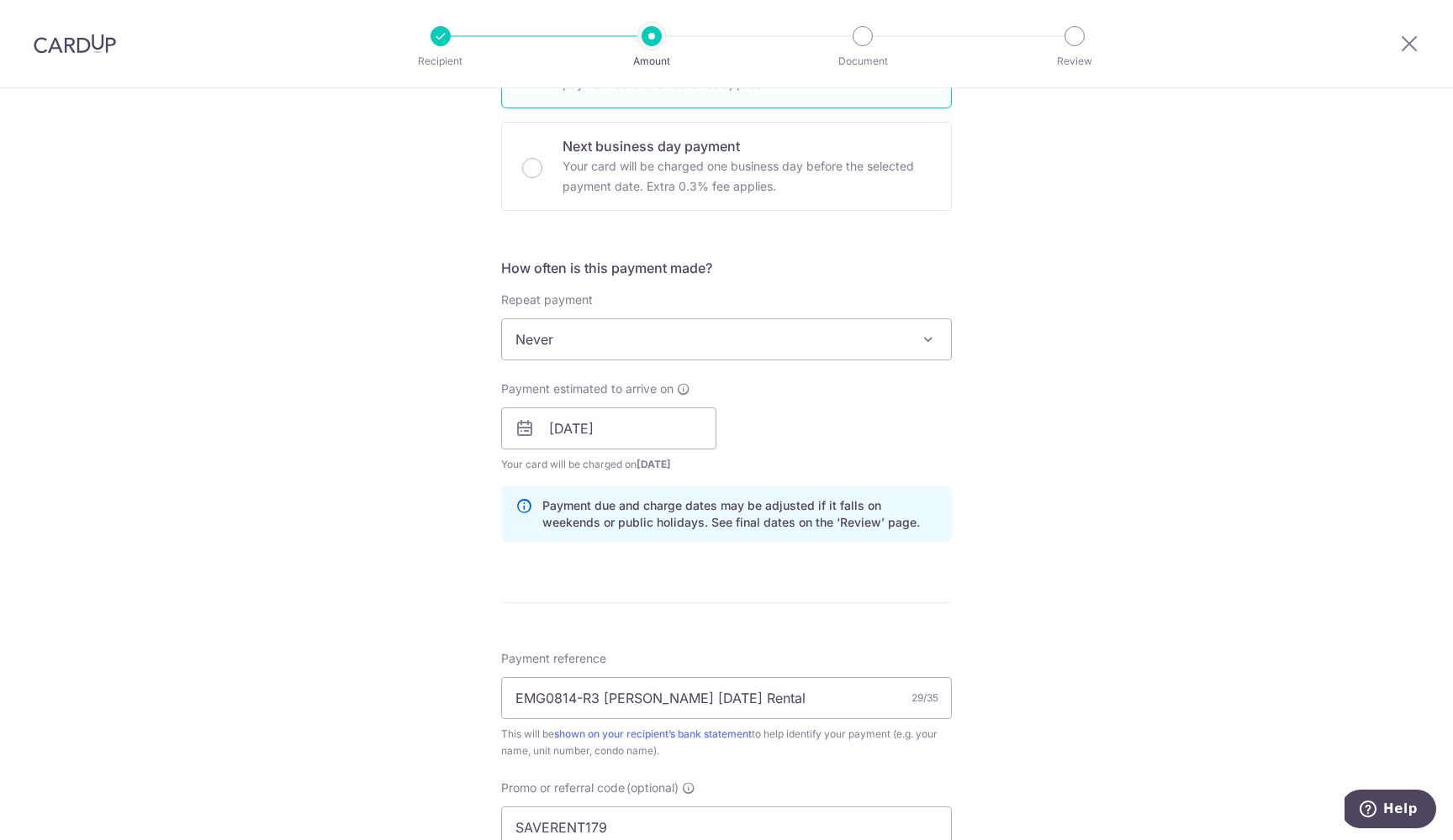
scroll to position [485, 0]
click at [647, 426] on input "[DATE]" at bounding box center [609, 423] width 216 height 42
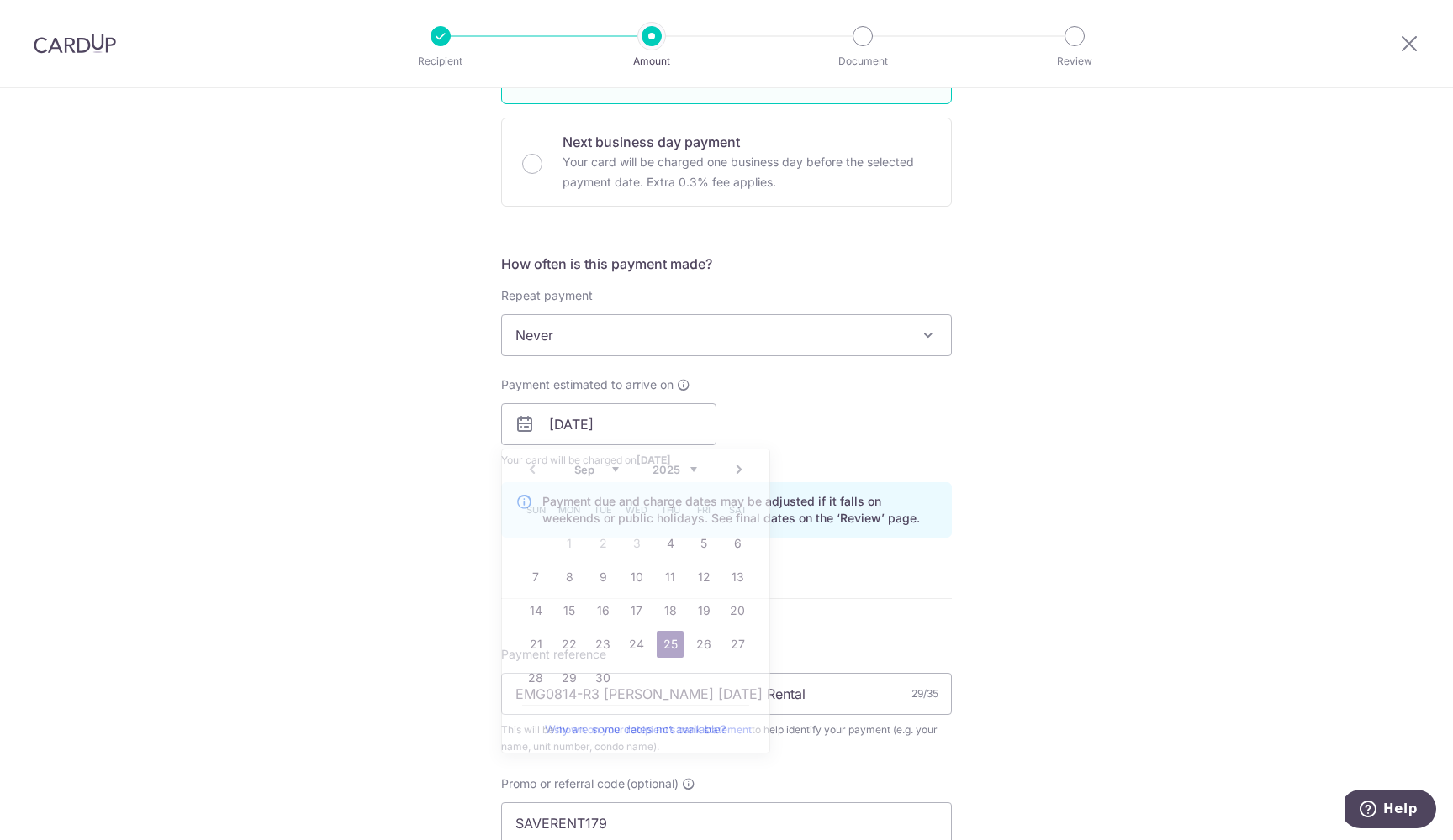
click at [851, 418] on div "Payment estimated to arrive on [DATE] Prev Next Sep Oct Nov [DATE] 2026 2027 20…" at bounding box center [726, 422] width 471 height 92
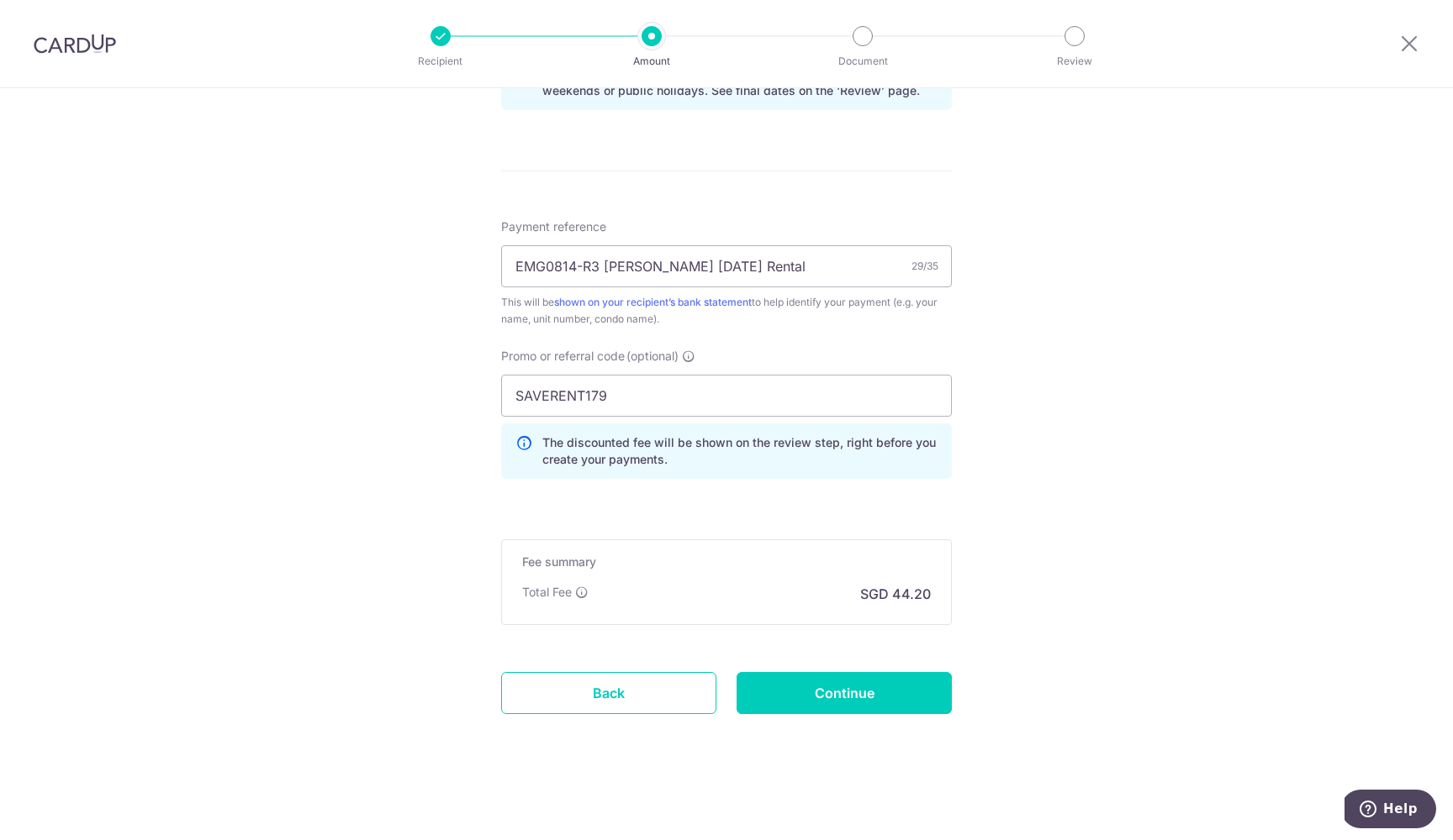
scroll to position [913, 0]
click at [838, 703] on input "Continue" at bounding box center [844, 692] width 216 height 42
type input "Create Schedule"
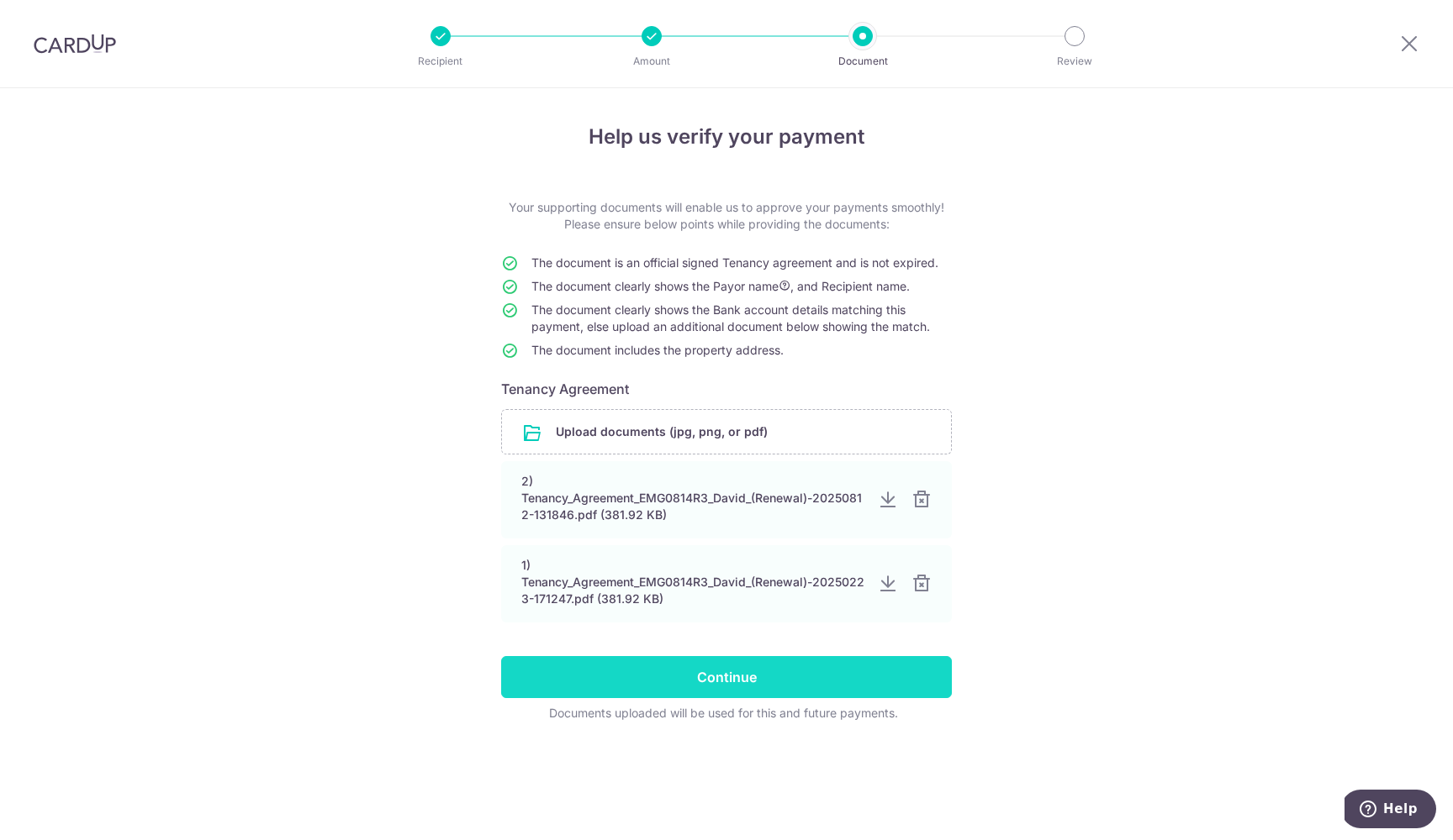
click at [756, 685] on input "Continue" at bounding box center [726, 677] width 451 height 42
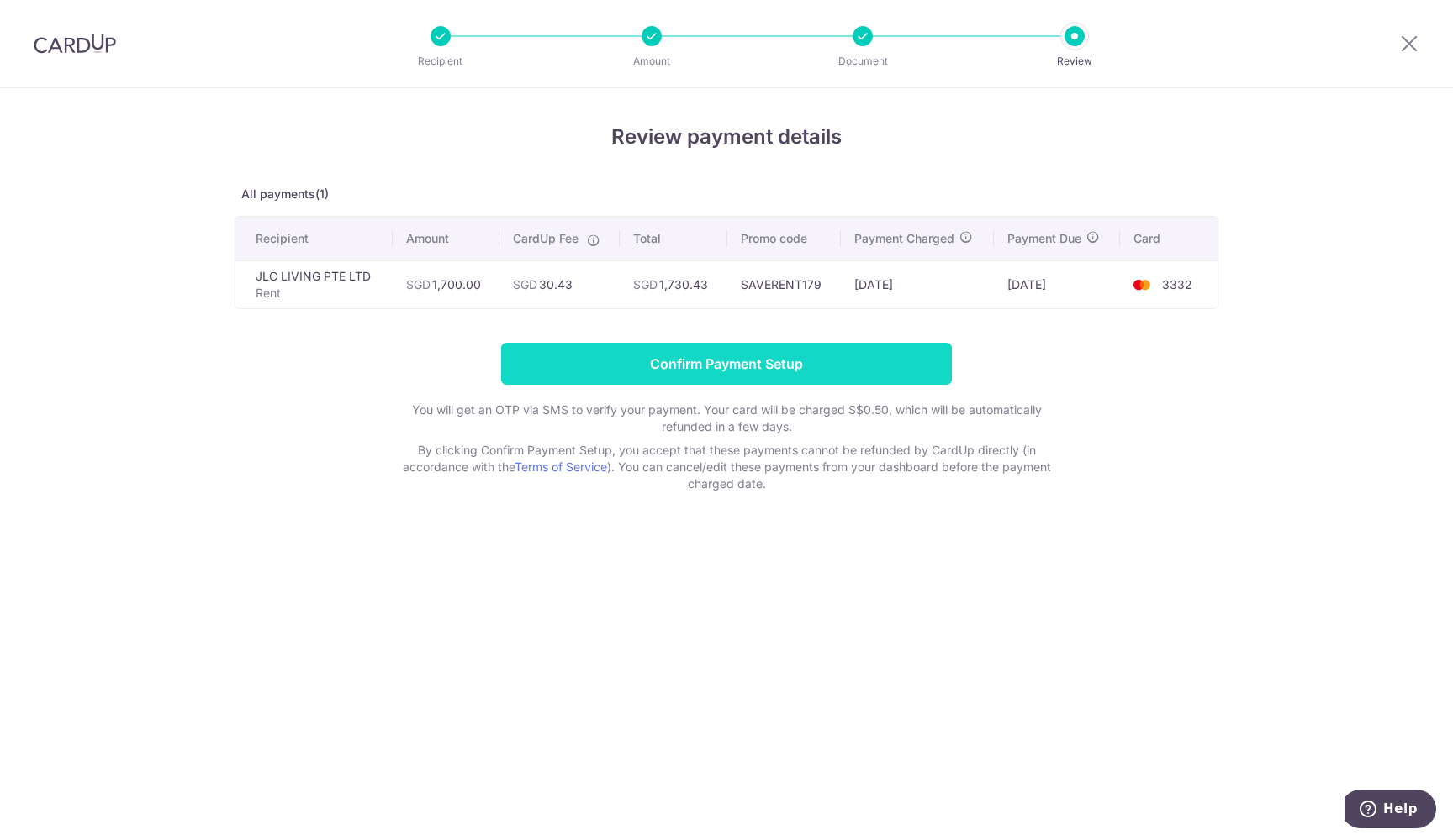
click at [799, 373] on input "Confirm Payment Setup" at bounding box center [726, 363] width 451 height 42
